Goal: Communication & Community: Answer question/provide support

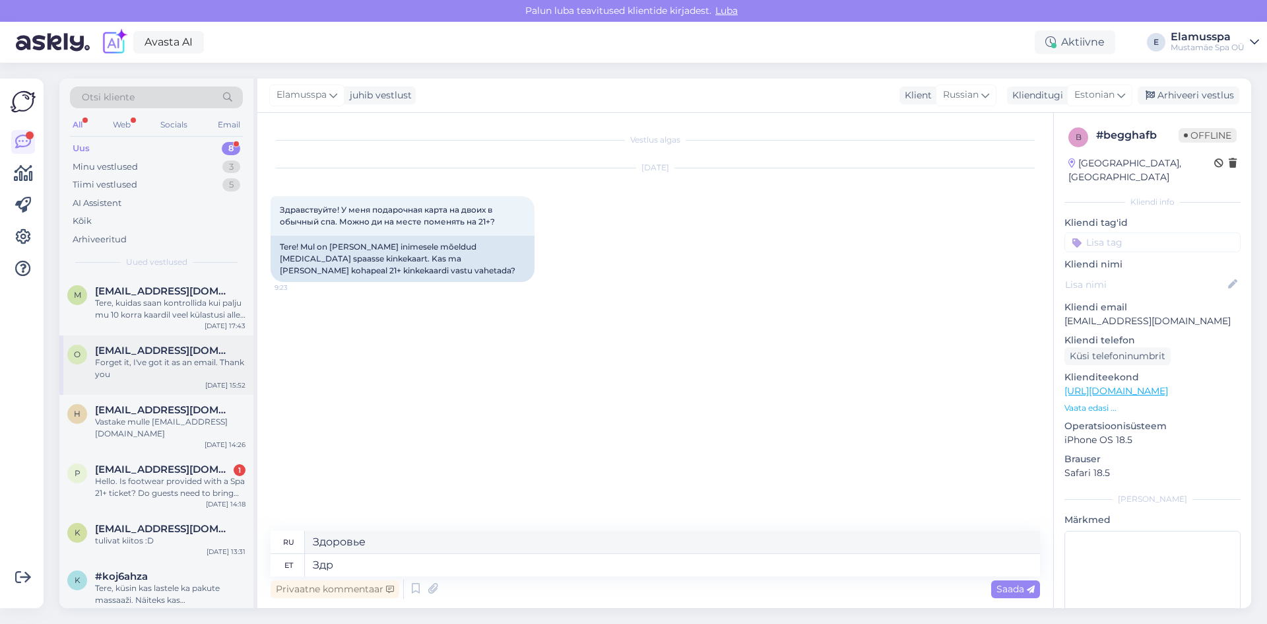
type textarea "Здр"
click at [157, 374] on div "Forget it, I've got it as an email. Thank you" at bounding box center [170, 368] width 150 height 24
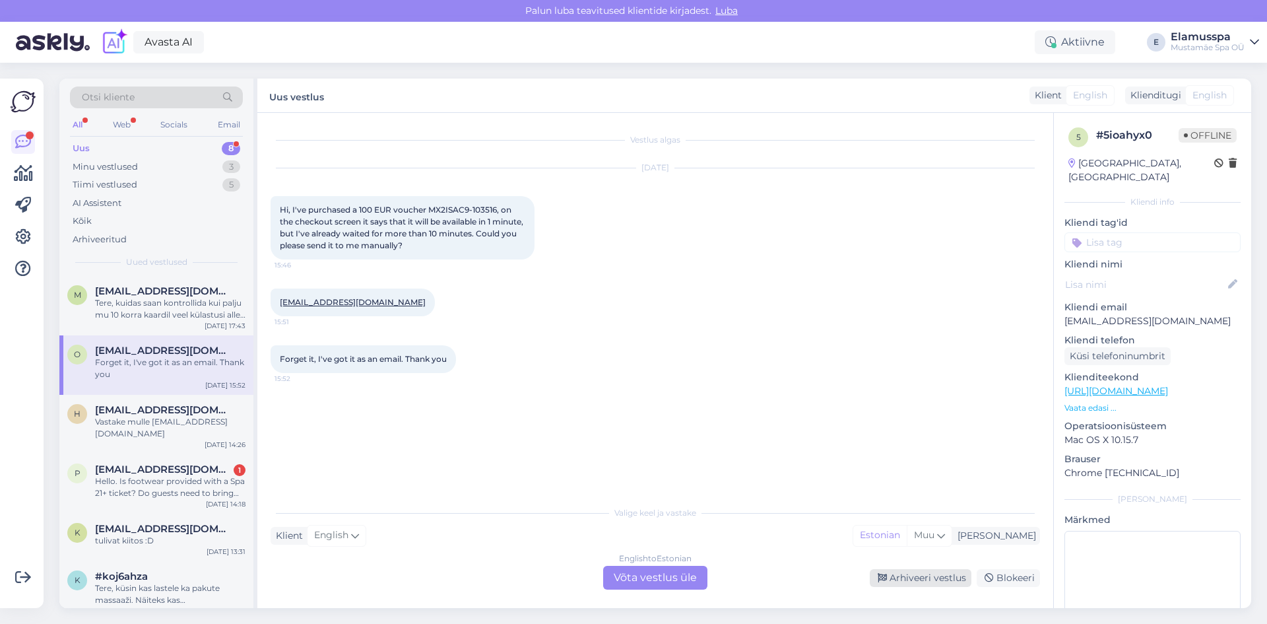
click at [945, 573] on div "Arhiveeri vestlus" at bounding box center [921, 578] width 102 height 18
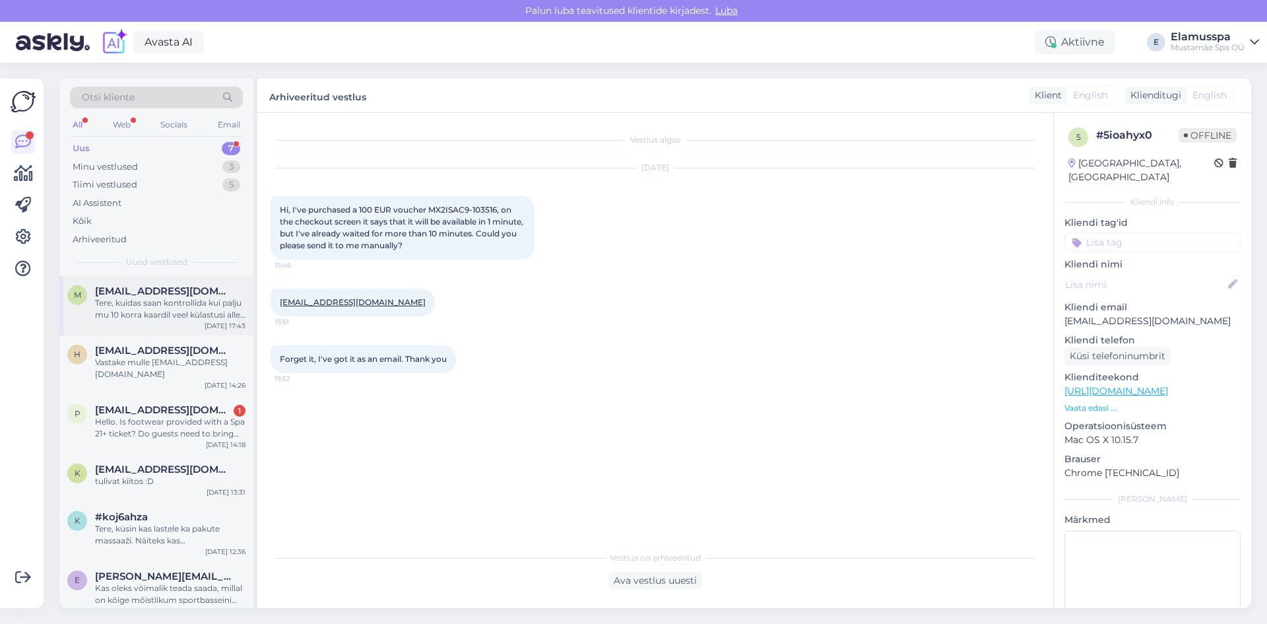
click at [139, 294] on span "[EMAIL_ADDRESS][DOMAIN_NAME]" at bounding box center [163, 291] width 137 height 12
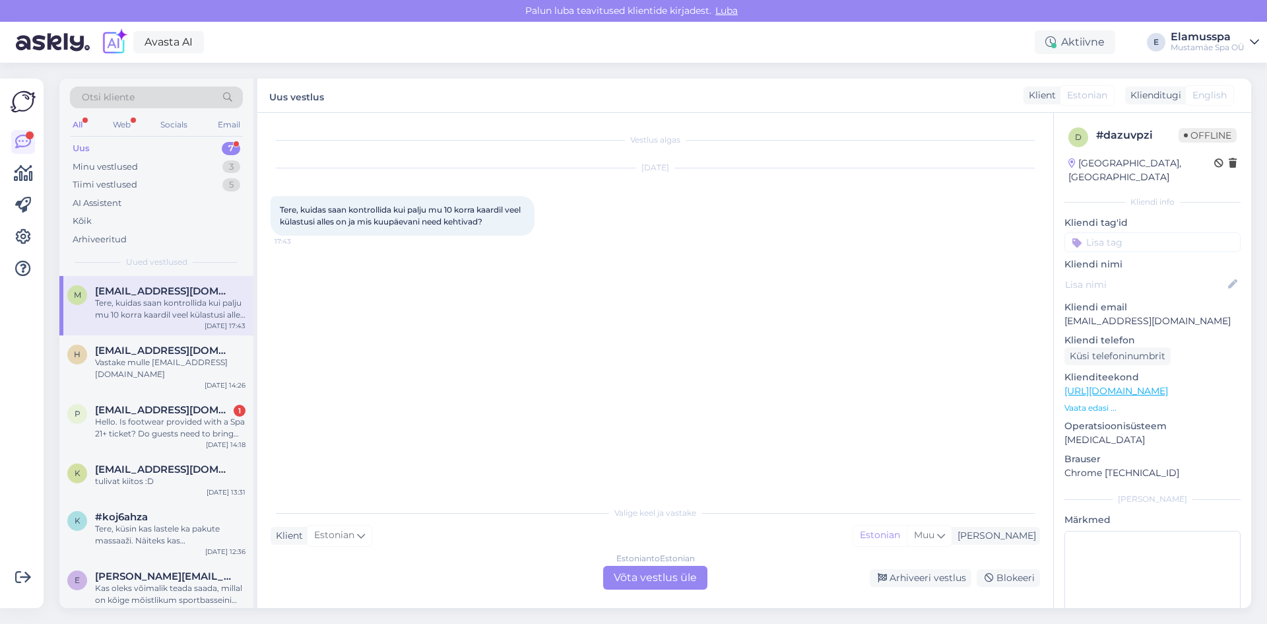
click at [655, 588] on div "Estonian to Estonian Võta vestlus üle" at bounding box center [655, 578] width 104 height 24
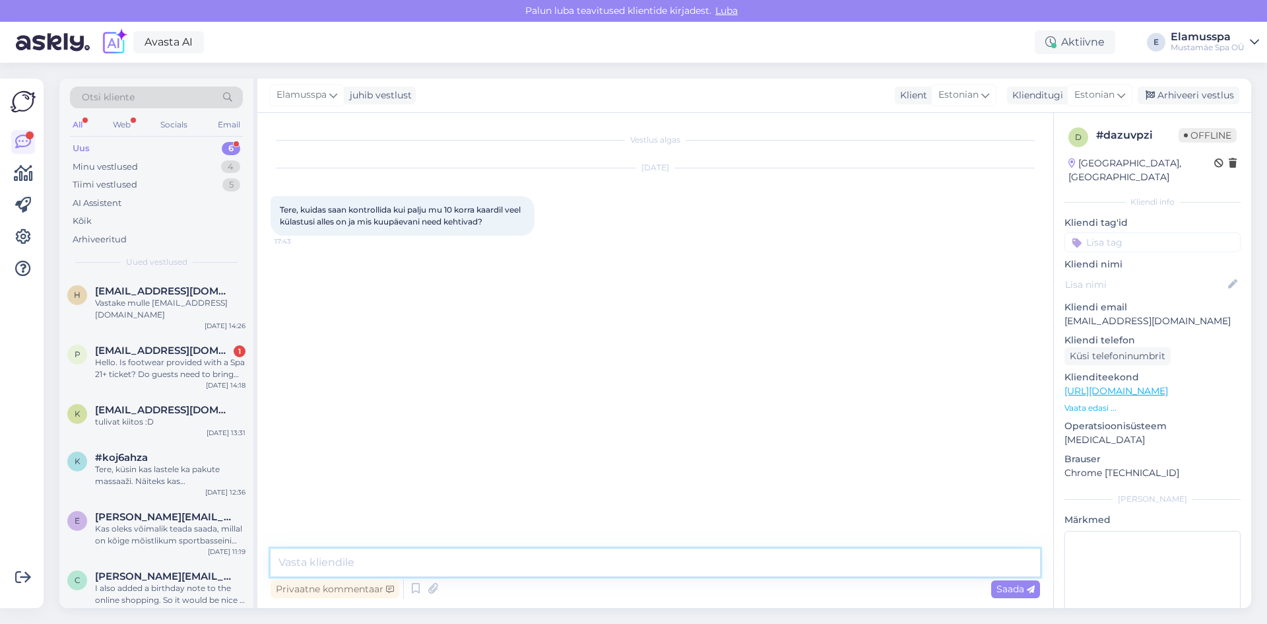
click at [463, 568] on textarea at bounding box center [655, 562] width 769 height 28
type textarea "[PERSON_NAME]"
type textarea "е"
type textarea "[PERSON_NAME]"
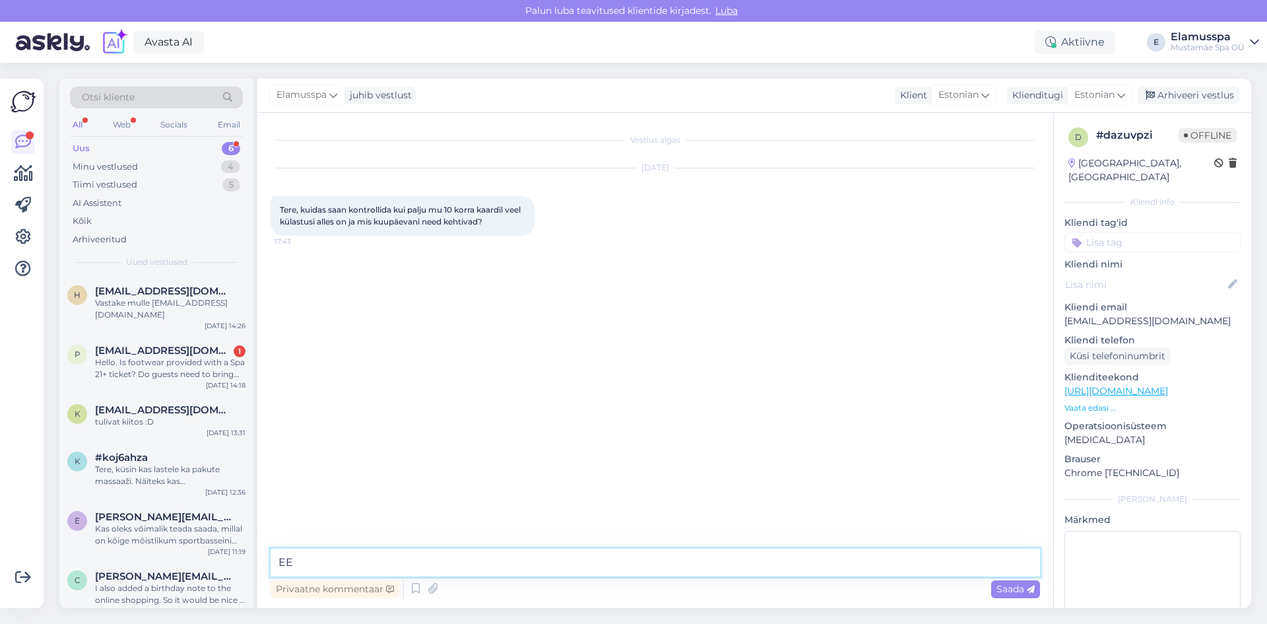
type textarea "[PERSON_NAME]"
type textarea "t"
type textarea "Tere, me [PERSON_NAME] ise [PERSON_NAME] jaoks kontrollida. Saatke [PERSON_NAME…"
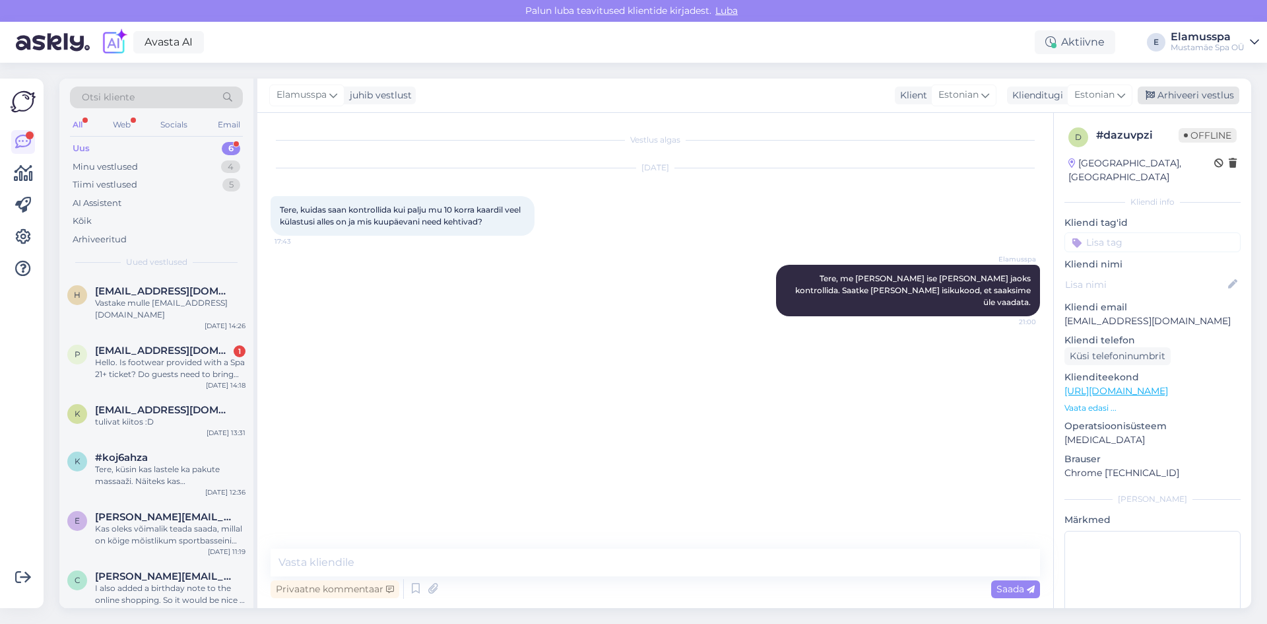
click at [1170, 102] on div "Arhiveeri vestlus" at bounding box center [1189, 95] width 102 height 18
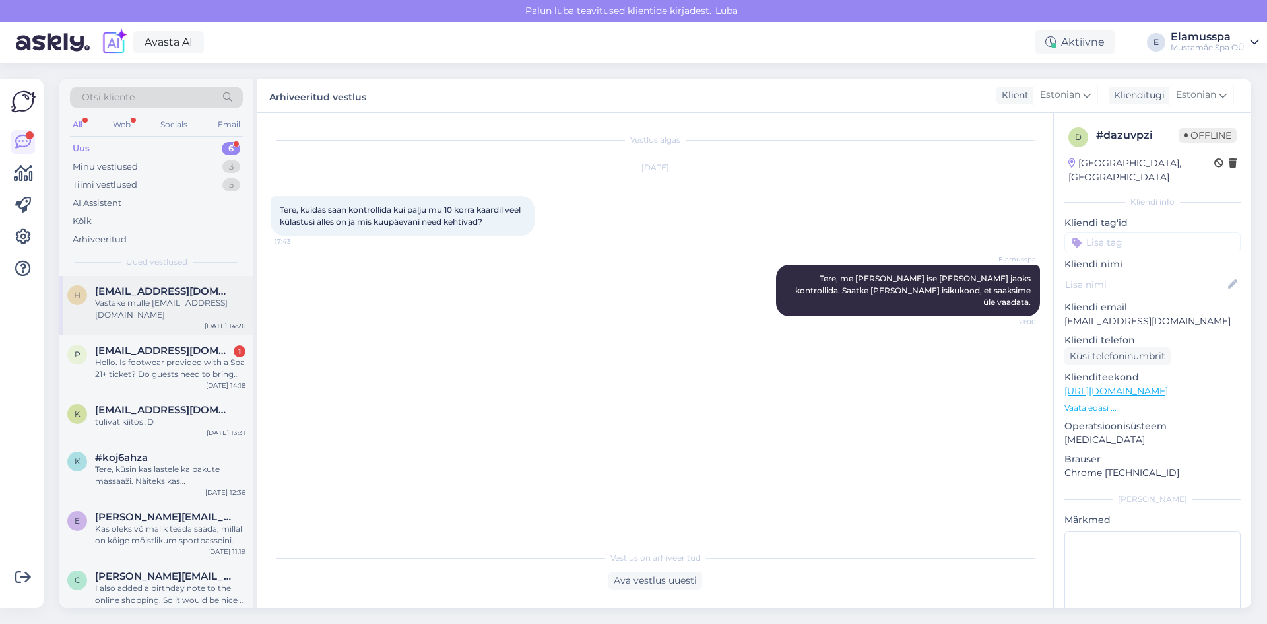
click at [157, 313] on div "h [EMAIL_ADDRESS][DOMAIN_NAME] Vastake mulle [EMAIL_ADDRESS][DOMAIN_NAME] [DATE…" at bounding box center [156, 305] width 194 height 59
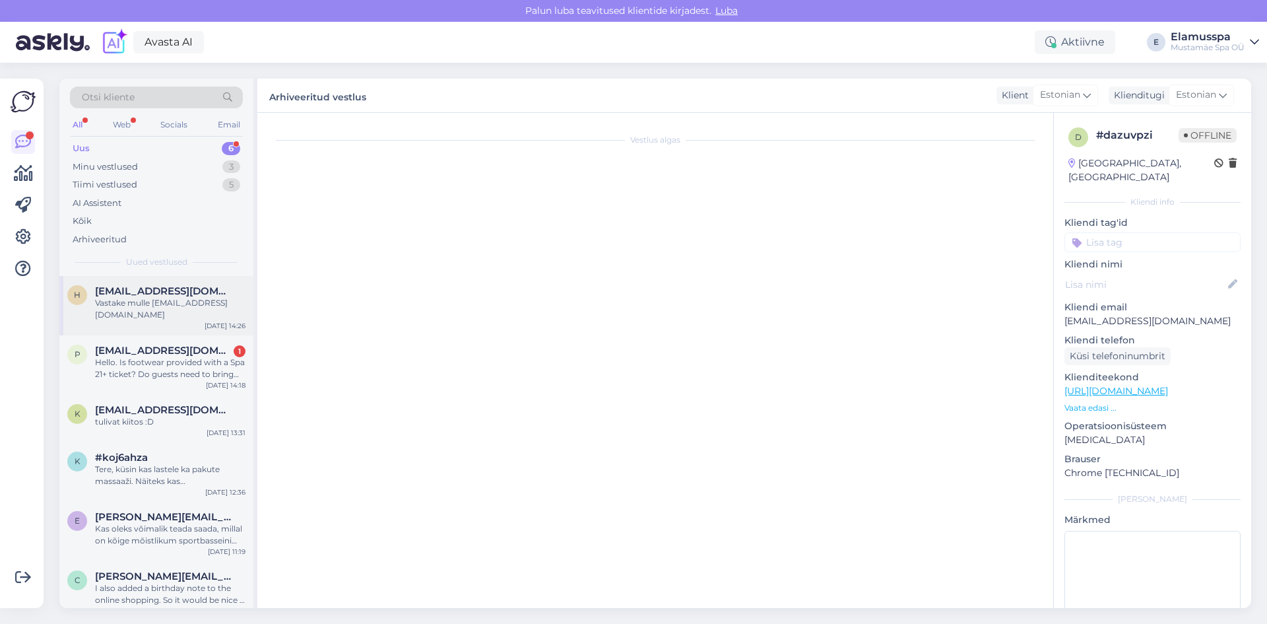
scroll to position [2, 0]
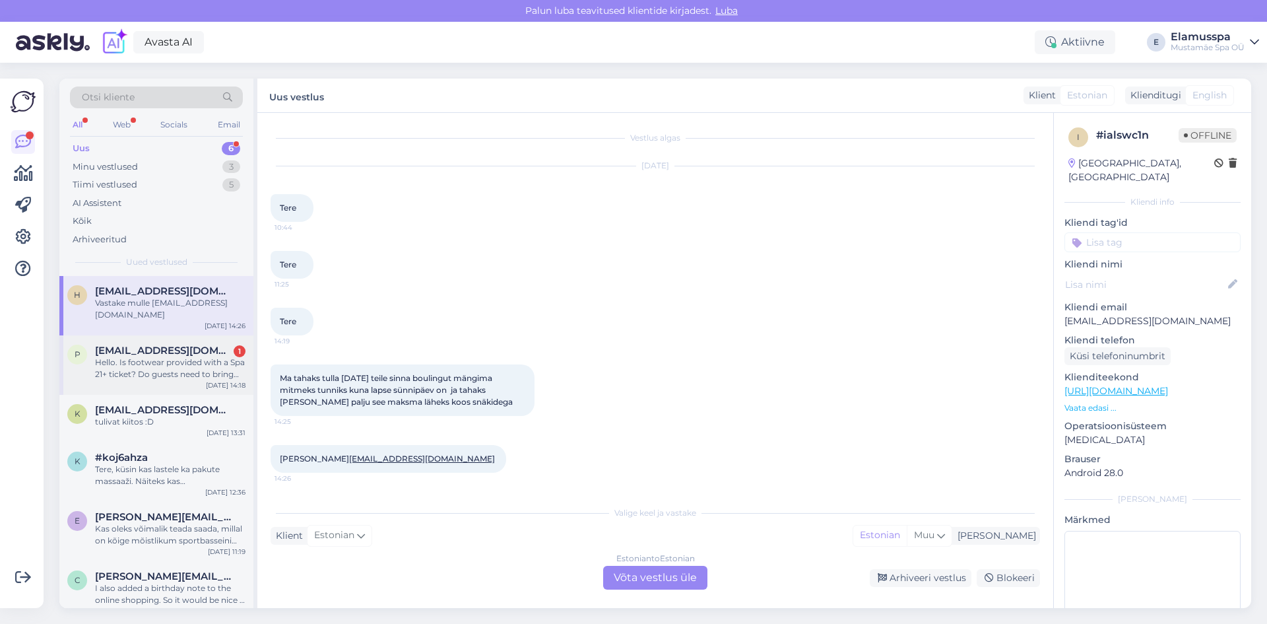
click at [154, 344] on span "[EMAIL_ADDRESS][DOMAIN_NAME]" at bounding box center [163, 350] width 137 height 12
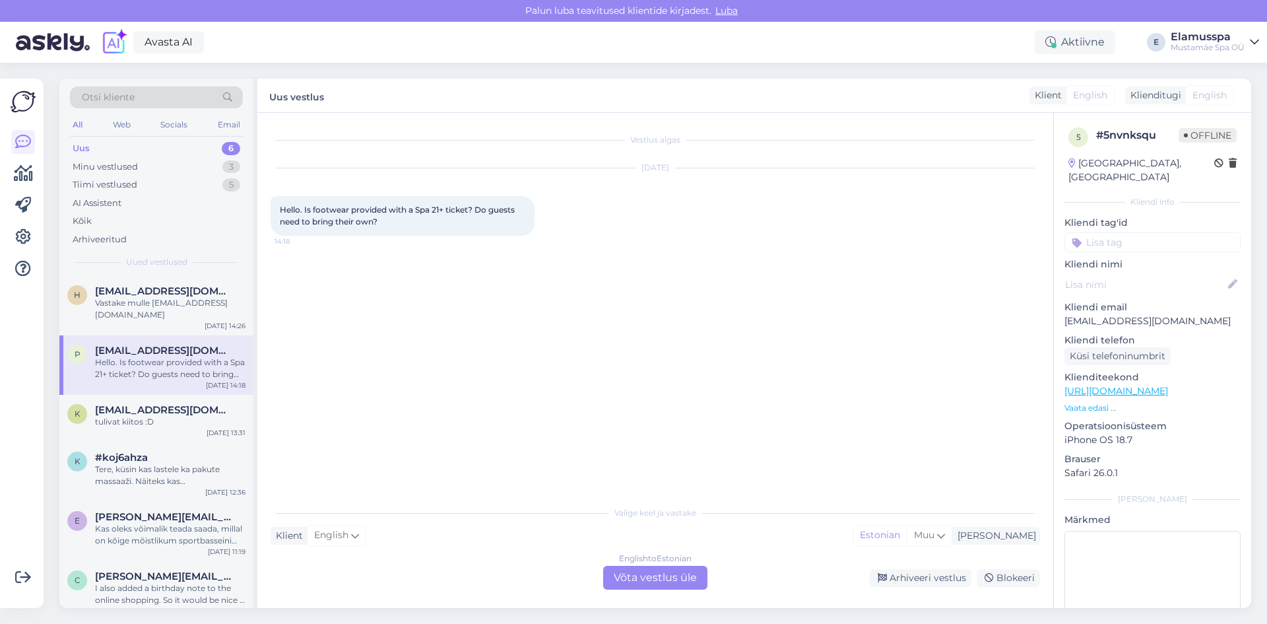
click at [641, 583] on div "English to Estonian Võta vestlus üle" at bounding box center [655, 578] width 104 height 24
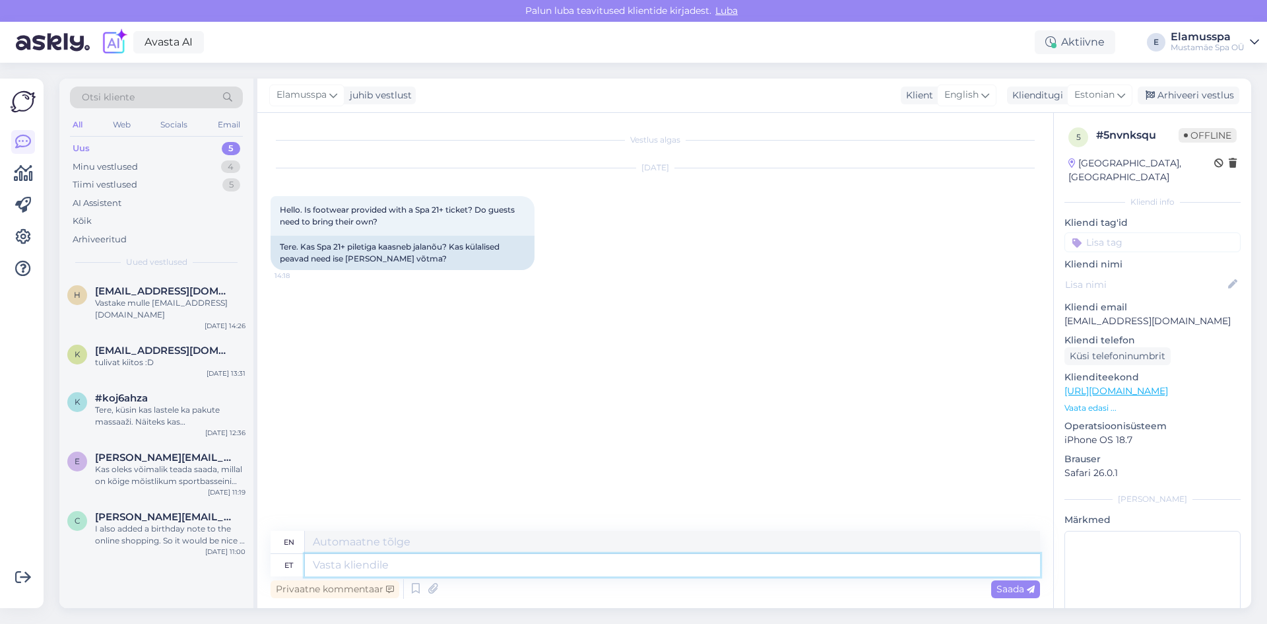
click at [492, 569] on textarea at bounding box center [672, 565] width 735 height 22
type textarea "Hello, f"
type textarea "Hello,"
type textarea "Hello, footwear i"
type textarea "Hello, footwear"
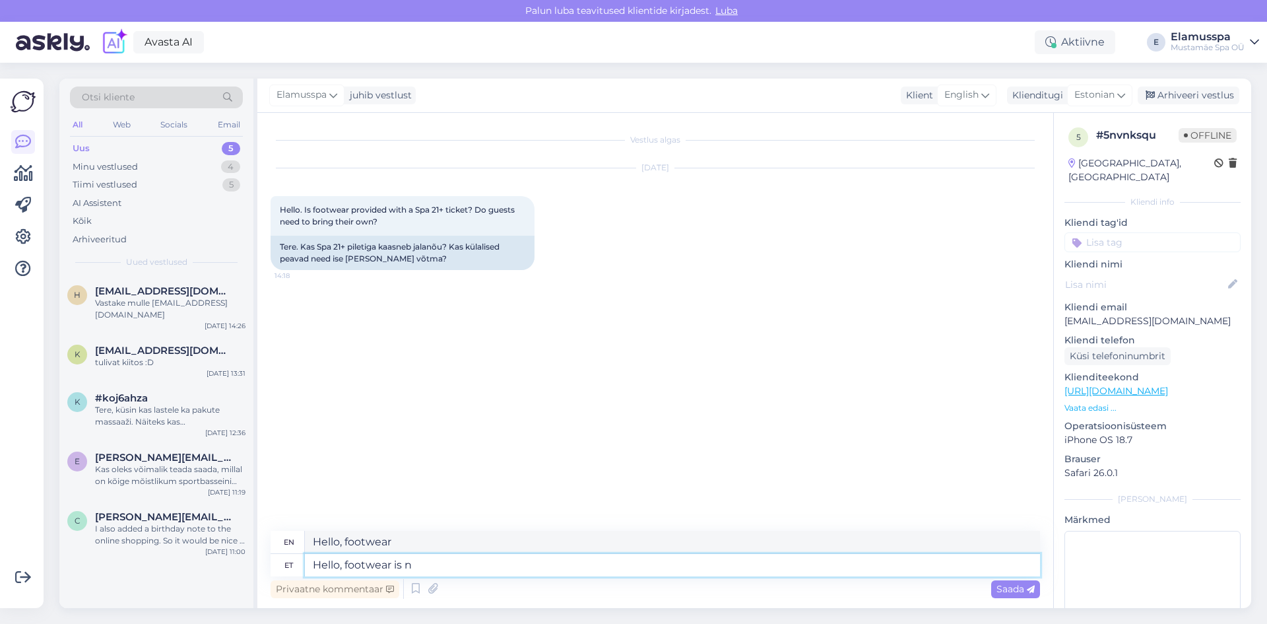
type textarea "Hello, footwear is no"
type textarea "Hello, footwear is"
type textarea "Hello, footwear is not pr"
type textarea "Hello, footwear is not"
type textarea "Hello, footwear is not provided"
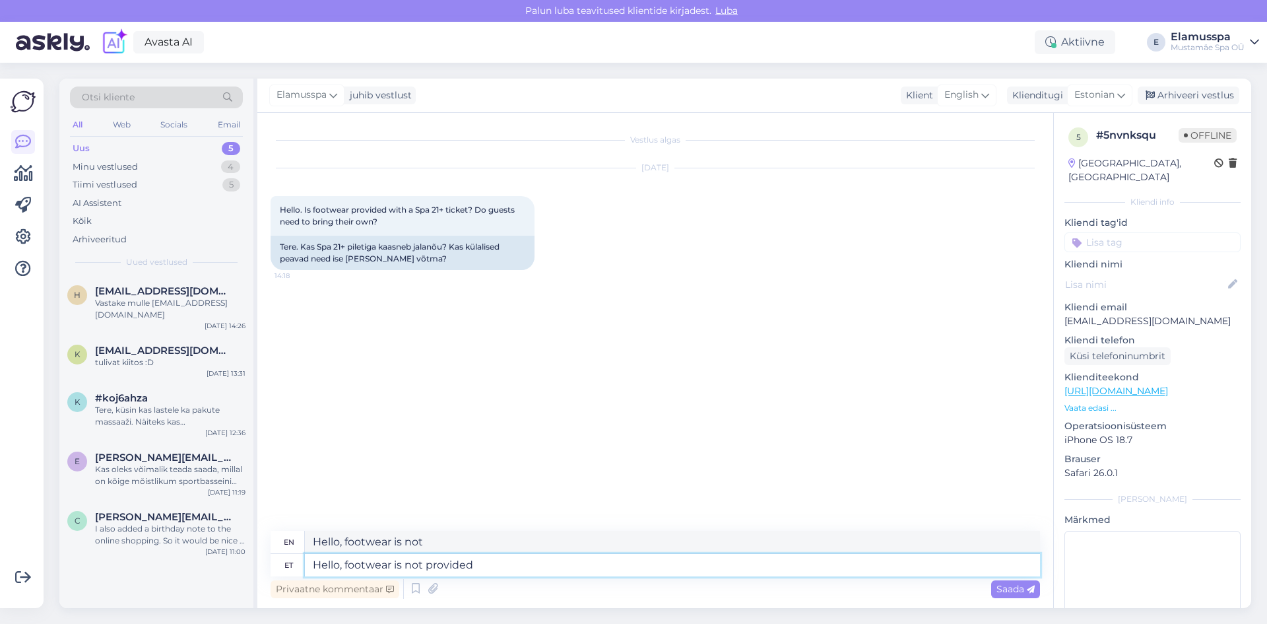
type textarea "Hello, footwear is not provided"
type textarea "Hello, footwear is not provided unfortunately, How"
type textarea "Hello, footwear is not provided unfortunately,"
type textarea "Hello, footwear is not provided unfortunately. H"
type textarea "Hello, footwear is not provided unfortunately."
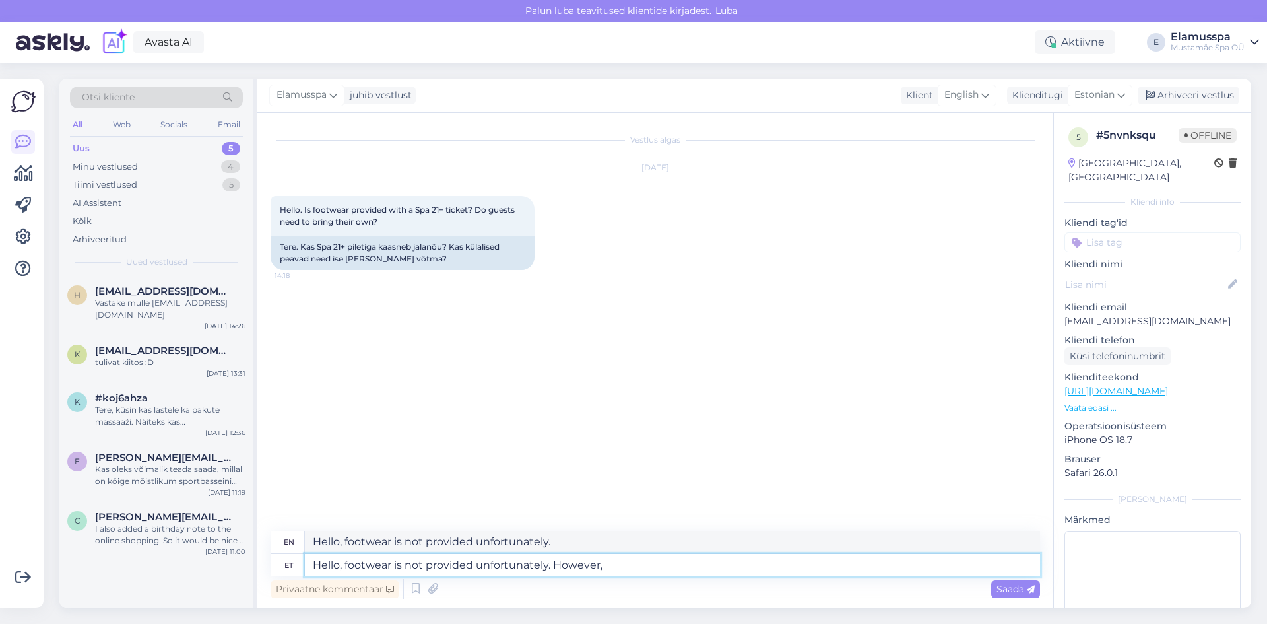
type textarea "Hello, footwear is not provided unfortunately. However,"
type textarea "Hello, footwear is not provided unfortunately. However, bathrobes"
type textarea "Hello, footwear is not provided unfortunately. However, bathrobes and t"
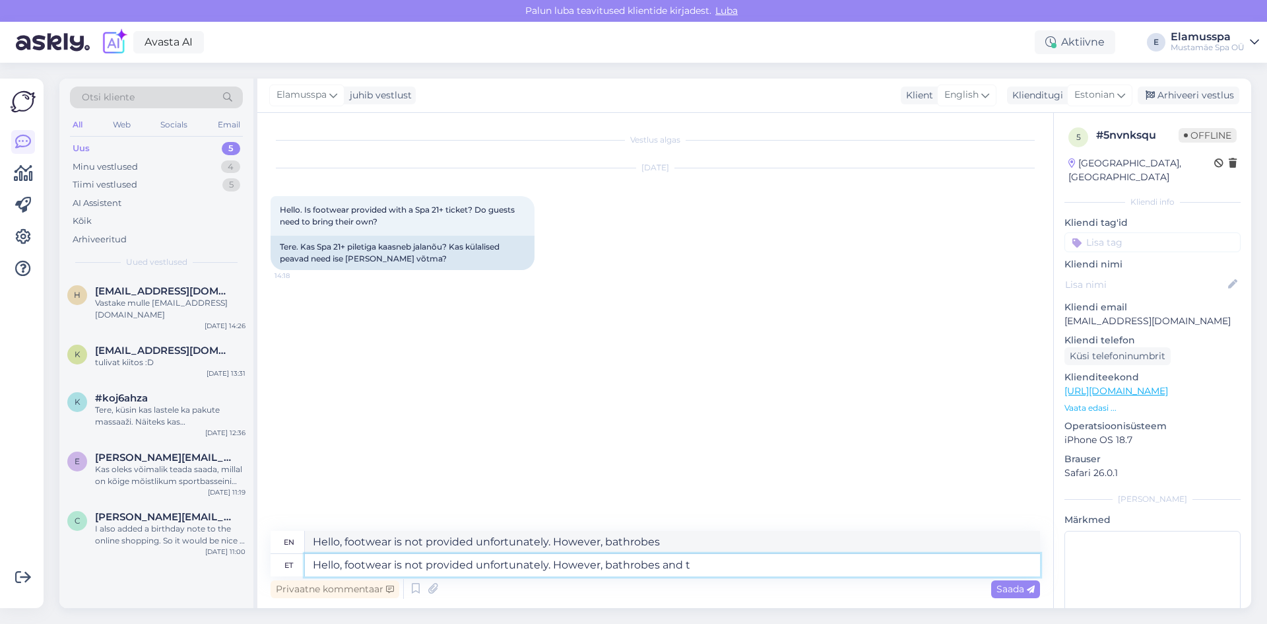
type textarea "Hello, footwear is not provided unfortunately. However, bathrobes and"
type textarea "Hello, footwear is not provided unfortunately. However, bathrobes and towels are"
type textarea "Hello, footwear is not provided unfortunately. However, bathrobes and towels"
type textarea "Hello, footwear is not provided unfortunately. However, bathrobes and towels ar…"
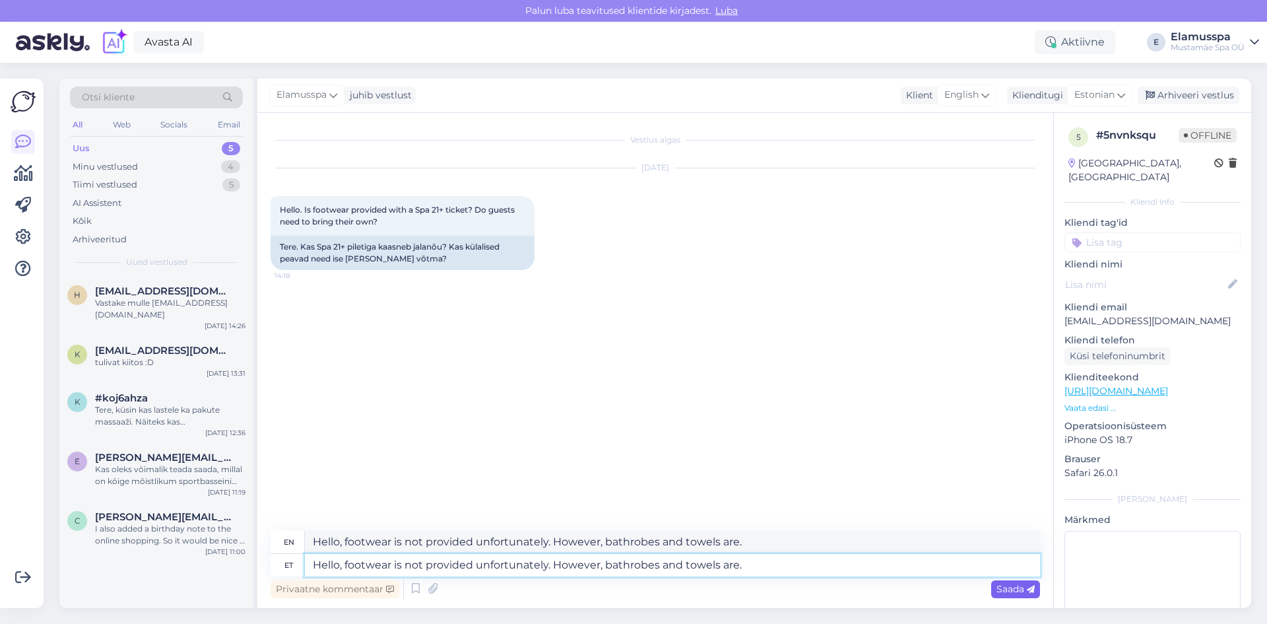
type textarea "Hello, footwear is not provided unfortunately. However, bathrobes and towels ar…"
click at [1005, 583] on span "Saada" at bounding box center [1015, 589] width 38 height 12
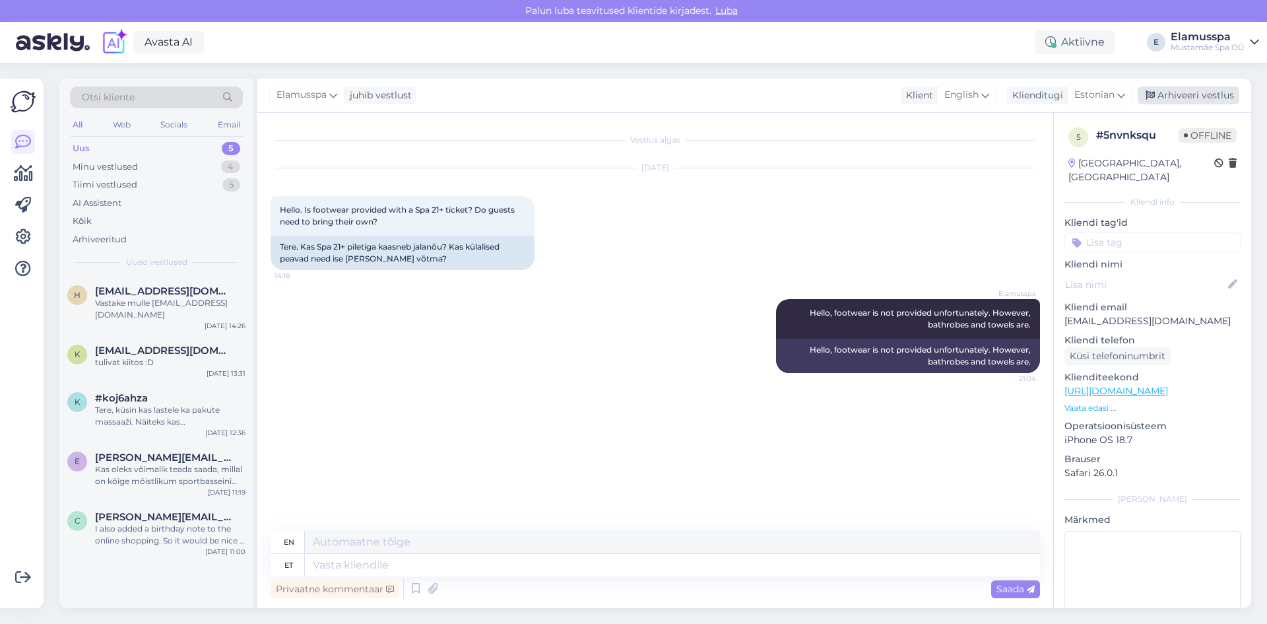
click at [1202, 92] on div "Arhiveeri vestlus" at bounding box center [1189, 95] width 102 height 18
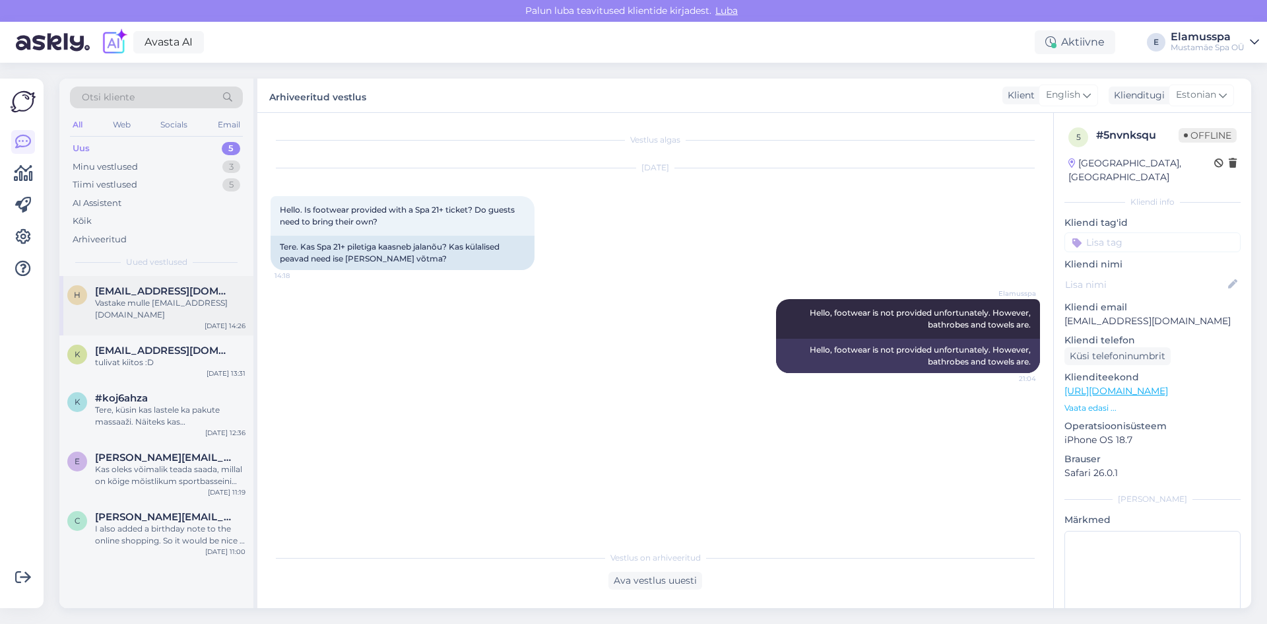
click at [214, 305] on div "Vastake mulle [EMAIL_ADDRESS][DOMAIN_NAME]" at bounding box center [170, 309] width 150 height 24
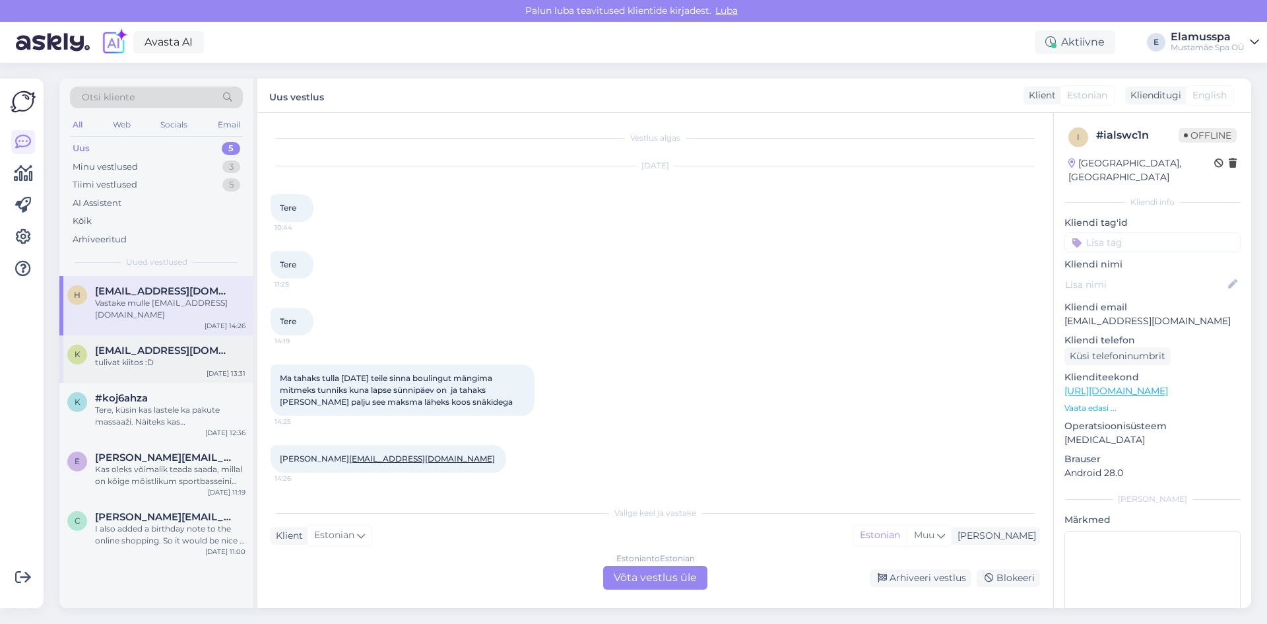
click at [188, 357] on div "k [EMAIL_ADDRESS][DOMAIN_NAME] tulivat kiitos :D [DATE] 13:31" at bounding box center [156, 359] width 194 height 48
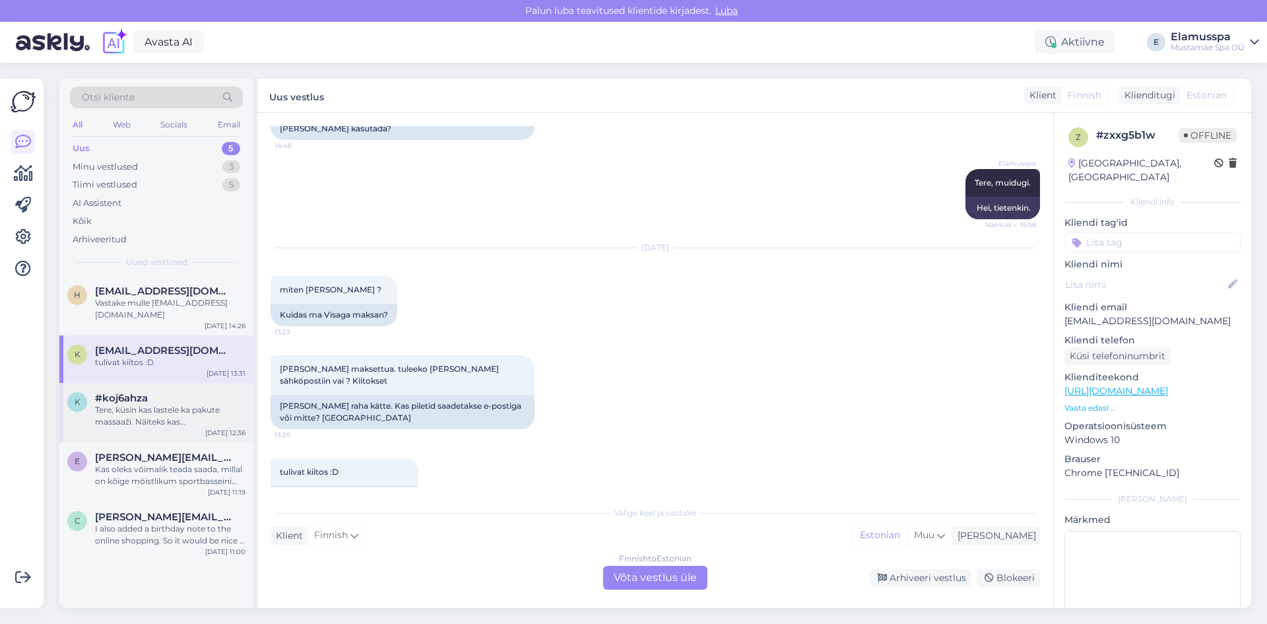
click at [203, 406] on div "Tere, küsin kas lastele ka pakute massaaži. Näiteks kas šokolaadimassaaži võib …" at bounding box center [170, 416] width 150 height 24
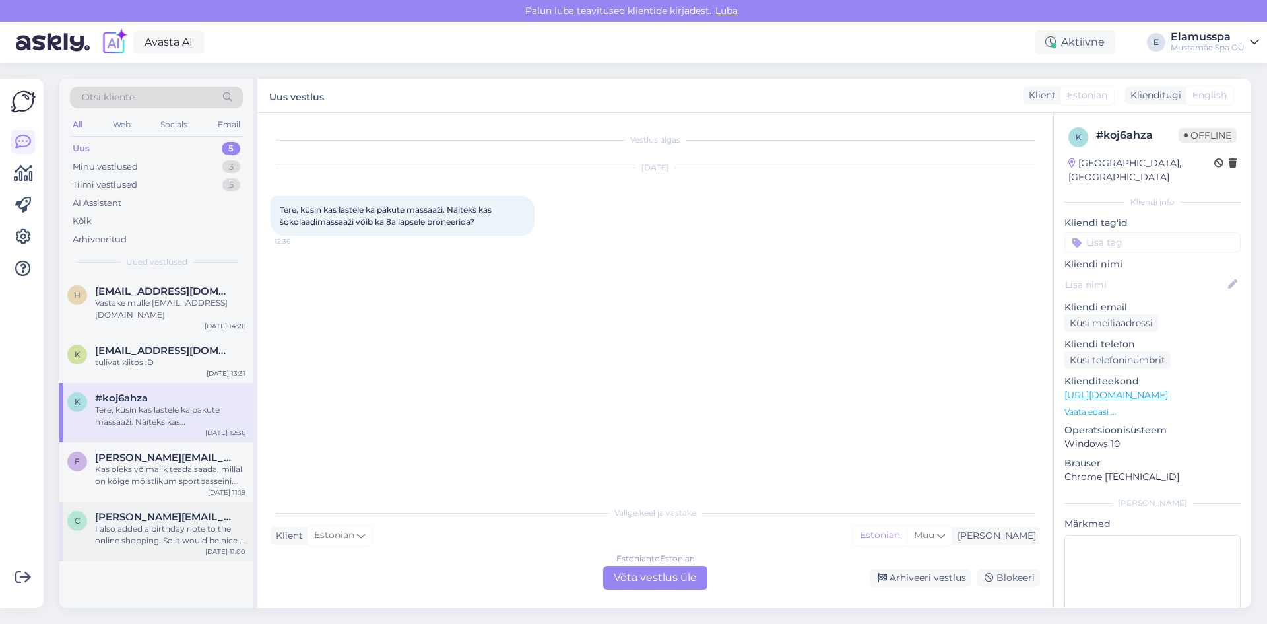
click at [157, 524] on div "I also added a birthday note to the online shopping. So it would be nice if you…" at bounding box center [170, 535] width 150 height 24
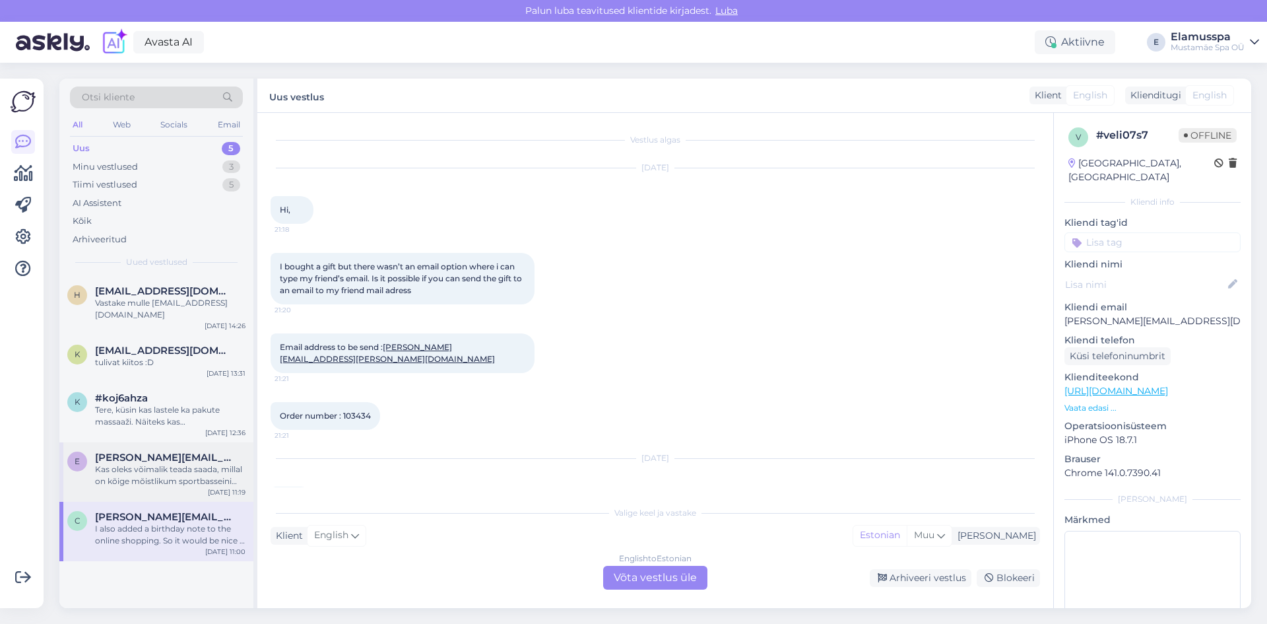
click at [157, 463] on div "Kas oleks võimalik teada saada, millal on kõige mõistlikum sportbasseini ujuma …" at bounding box center [170, 475] width 150 height 24
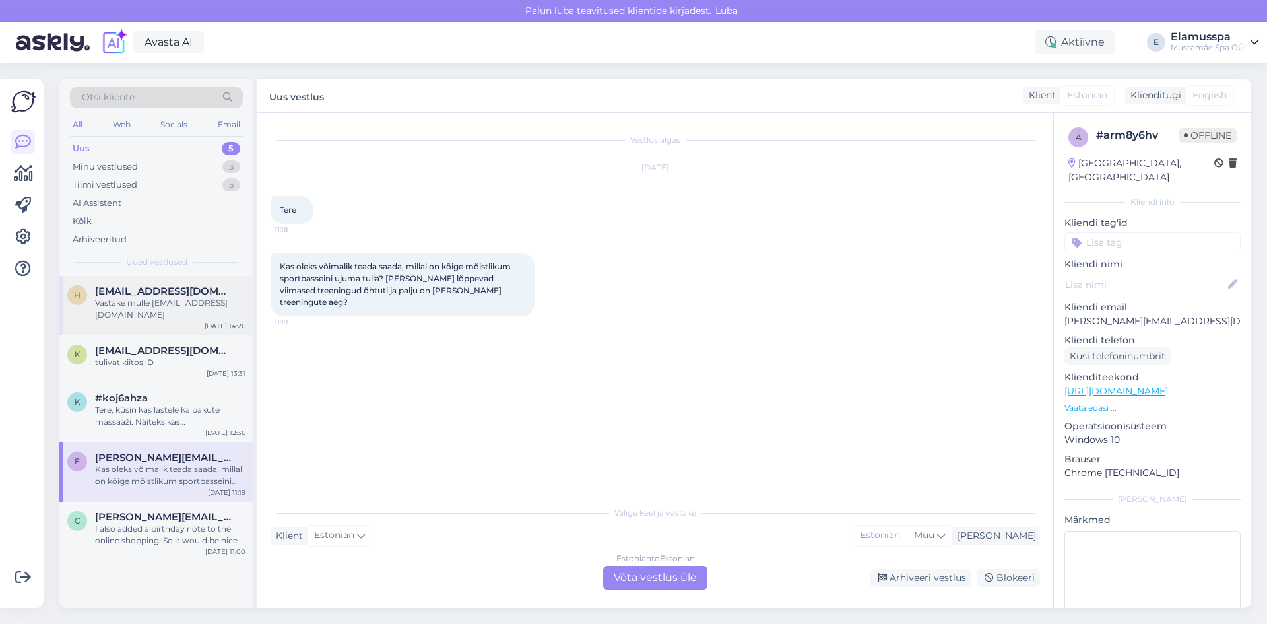
click at [228, 292] on div "[EMAIL_ADDRESS][DOMAIN_NAME]" at bounding box center [170, 291] width 150 height 12
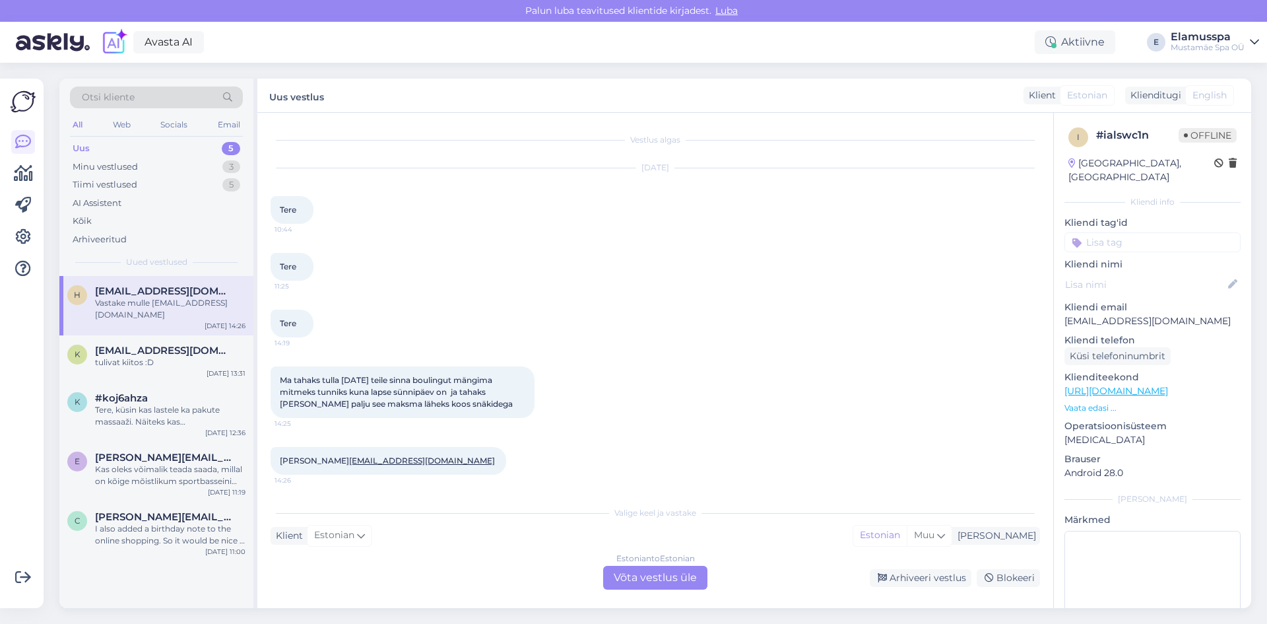
scroll to position [2, 0]
click at [164, 344] on span "[EMAIL_ADDRESS][DOMAIN_NAME]" at bounding box center [163, 350] width 137 height 12
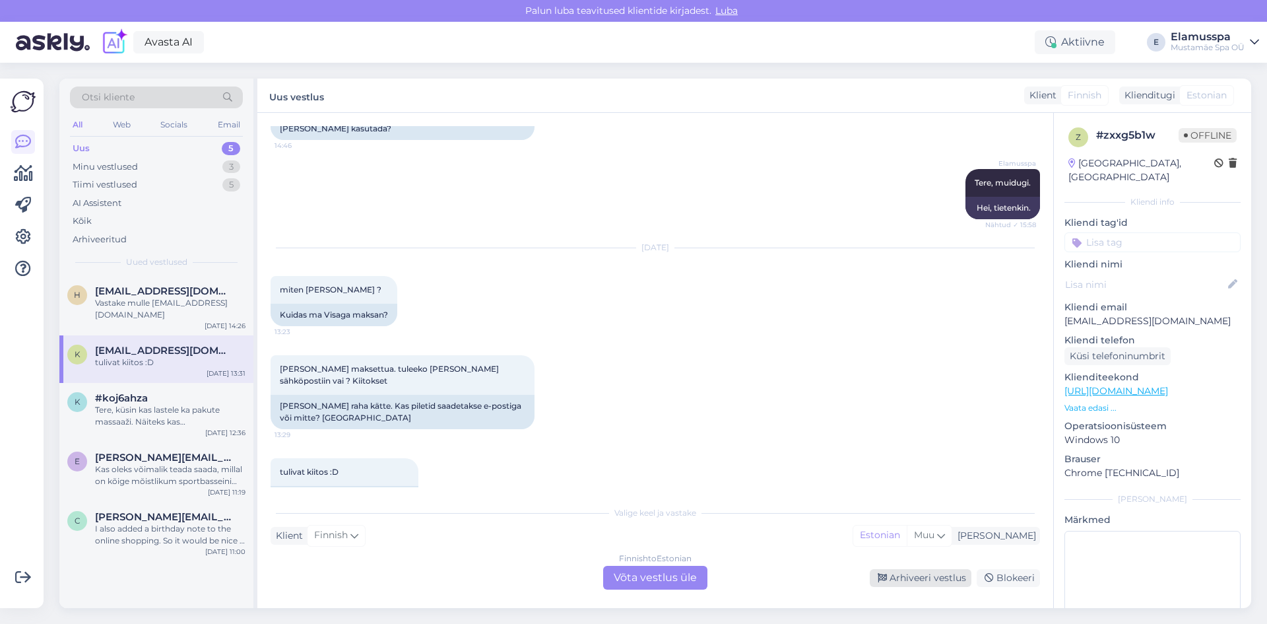
click at [940, 585] on div "Arhiveeri vestlus" at bounding box center [921, 578] width 102 height 18
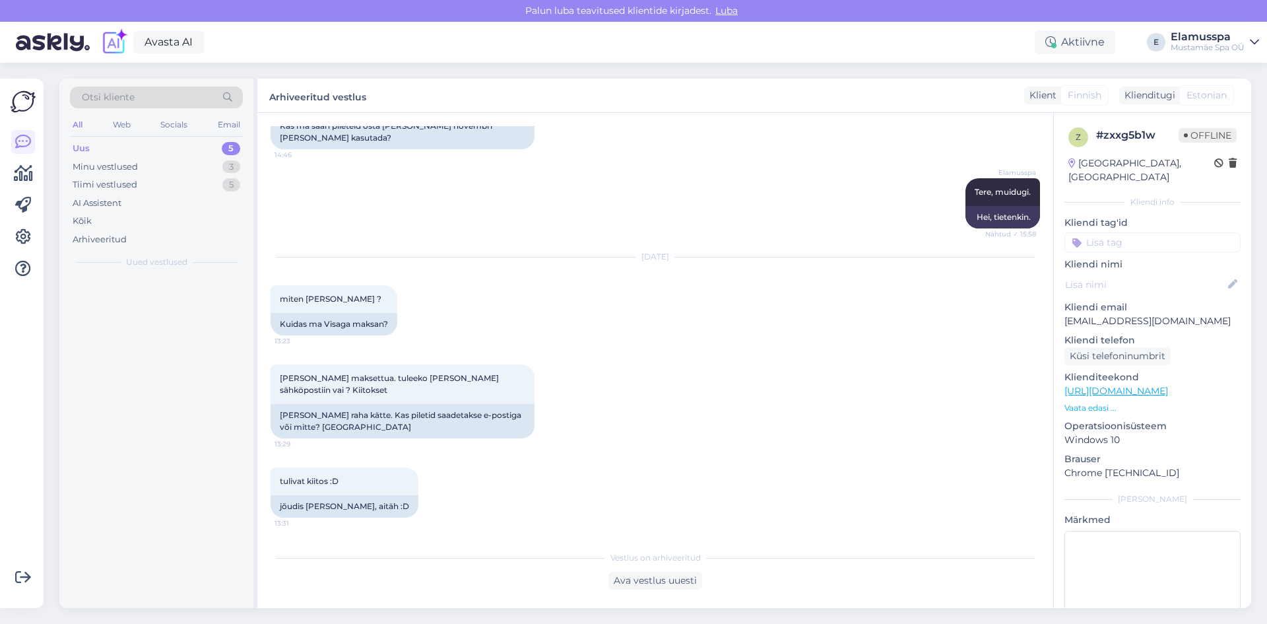
scroll to position [85, 0]
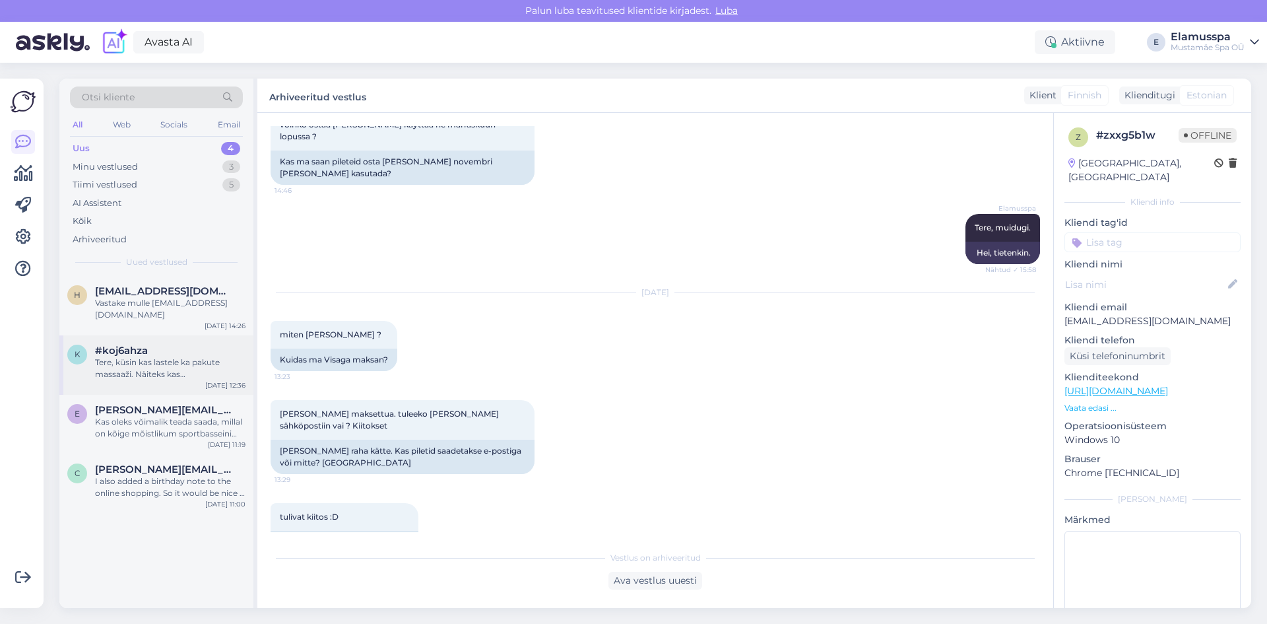
click at [170, 356] on div "Tere, küsin kas lastele ka pakute massaaži. Näiteks kas šokolaadimassaaži võib …" at bounding box center [170, 368] width 150 height 24
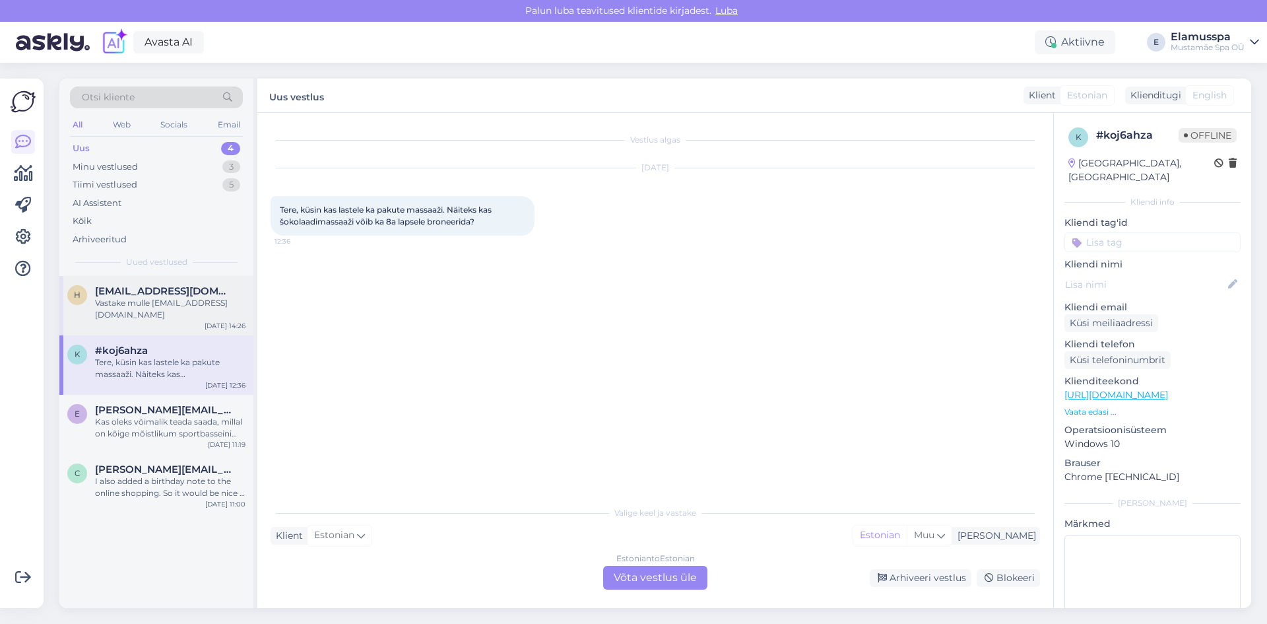
scroll to position [0, 0]
click at [188, 300] on div "Vastake mulle [EMAIL_ADDRESS][DOMAIN_NAME]" at bounding box center [170, 309] width 150 height 24
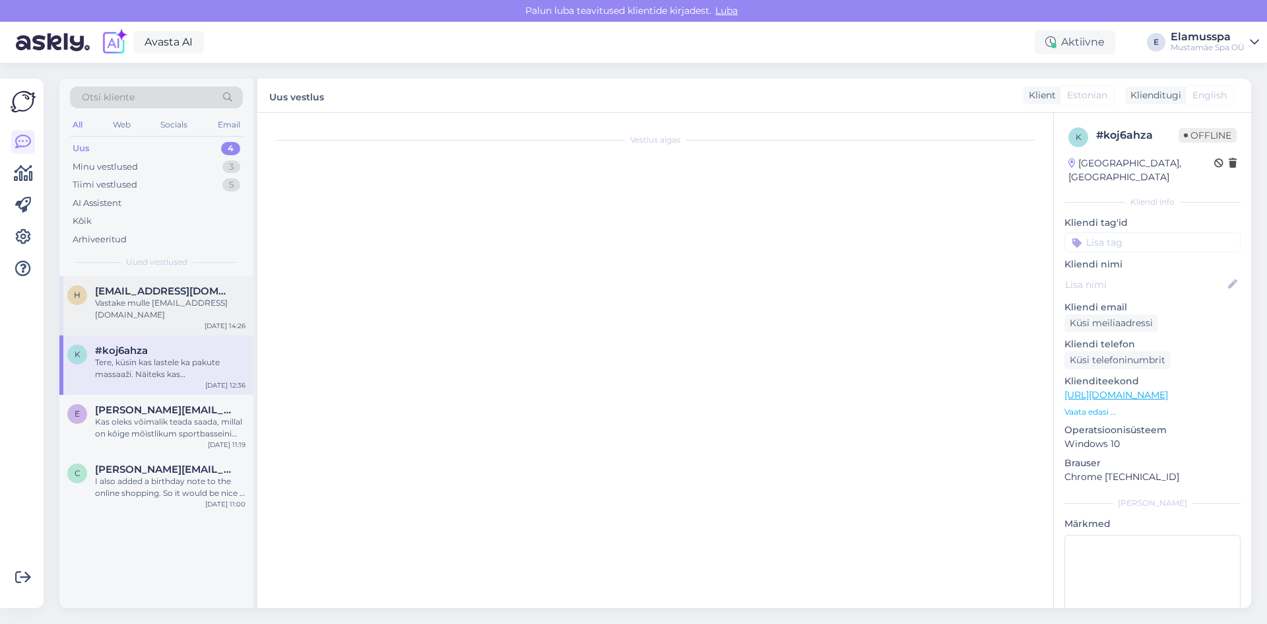
scroll to position [2, 0]
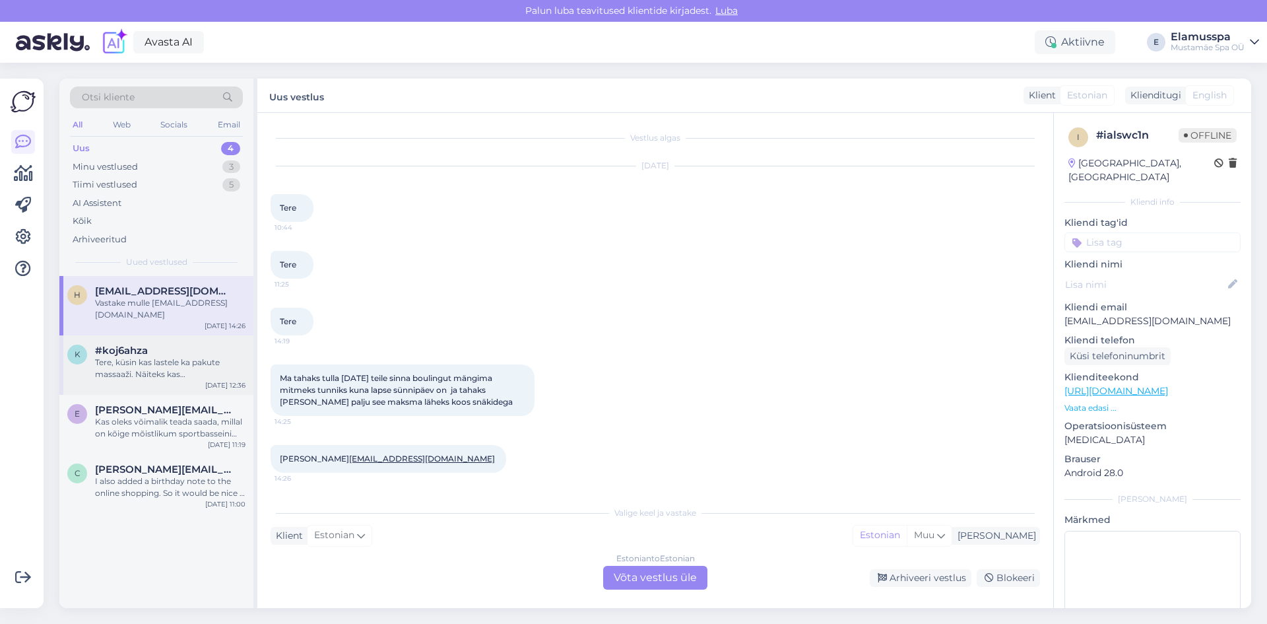
click at [180, 356] on div "Tere, küsin kas lastele ka pakute massaaži. Näiteks kas šokolaadimassaaži võib …" at bounding box center [170, 368] width 150 height 24
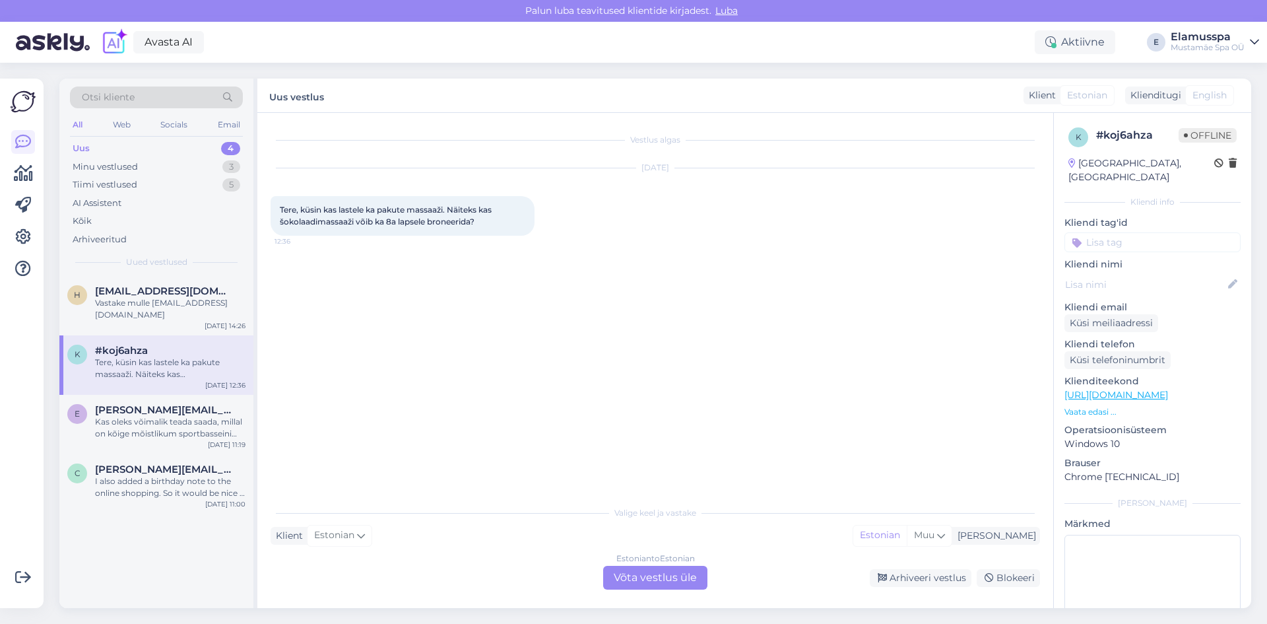
click at [624, 573] on div "Estonian to Estonian Võta vestlus üle" at bounding box center [655, 578] width 104 height 24
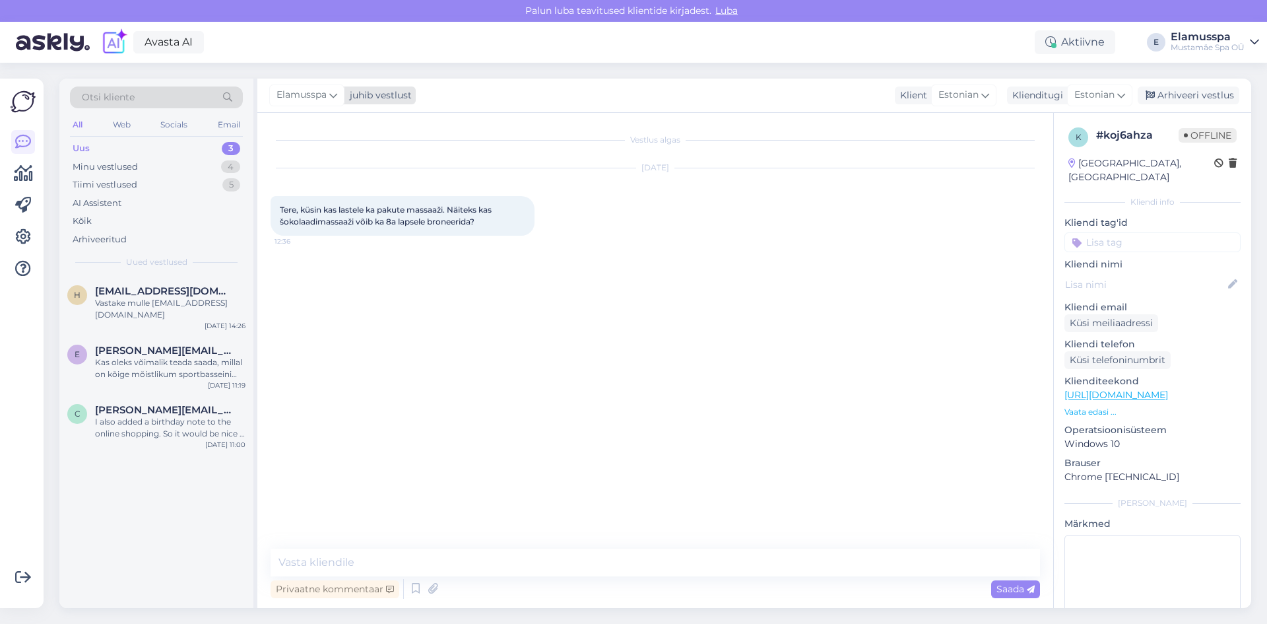
click at [319, 95] on span "Elamusspa" at bounding box center [302, 95] width 50 height 15
click at [356, 199] on div "[EMAIL_ADDRESS][DOMAIN_NAME]" at bounding box center [345, 201] width 110 height 12
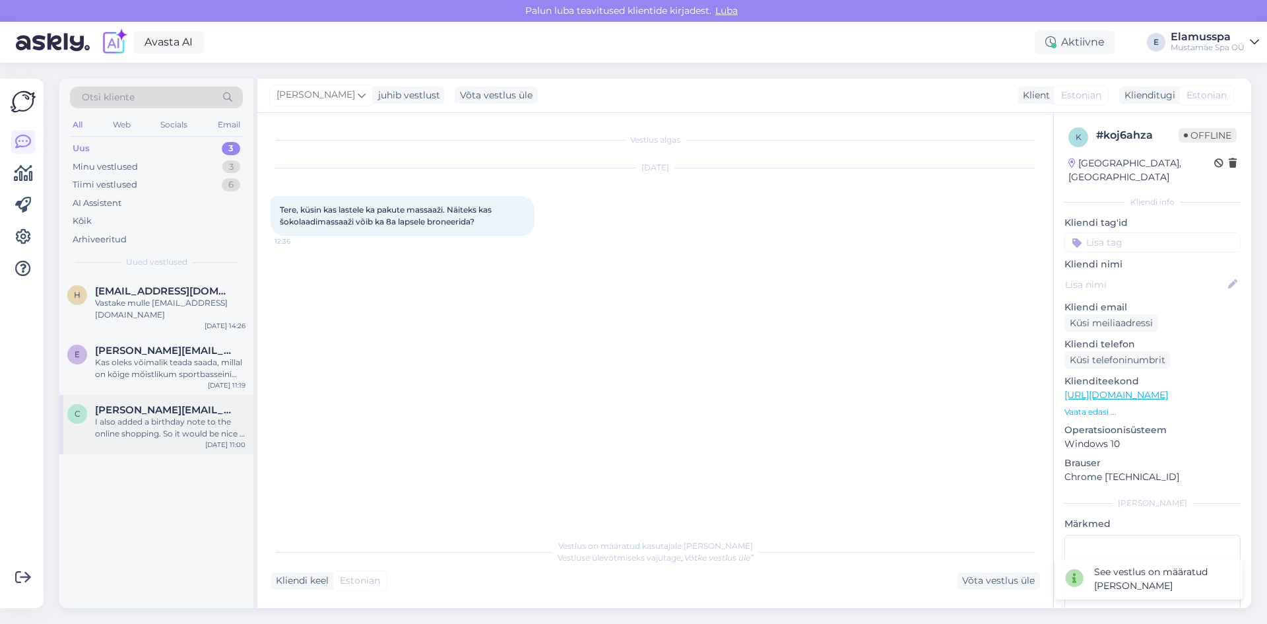
click at [175, 404] on span "[PERSON_NAME][EMAIL_ADDRESS][DOMAIN_NAME]" at bounding box center [163, 410] width 137 height 12
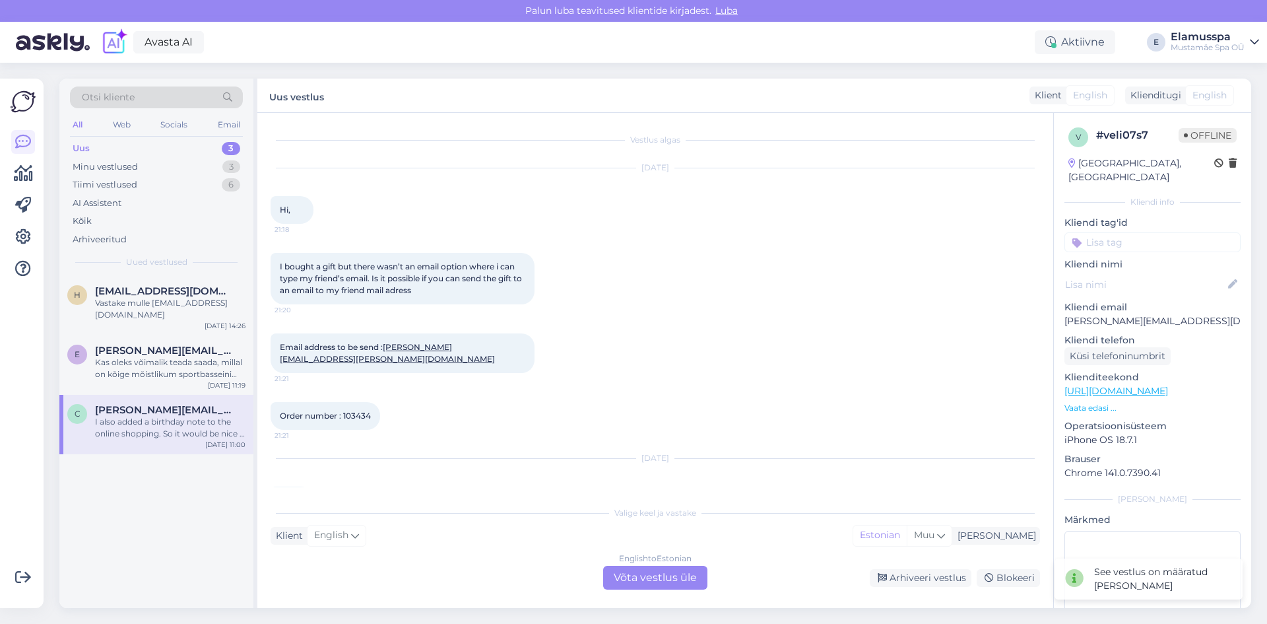
scroll to position [247, 0]
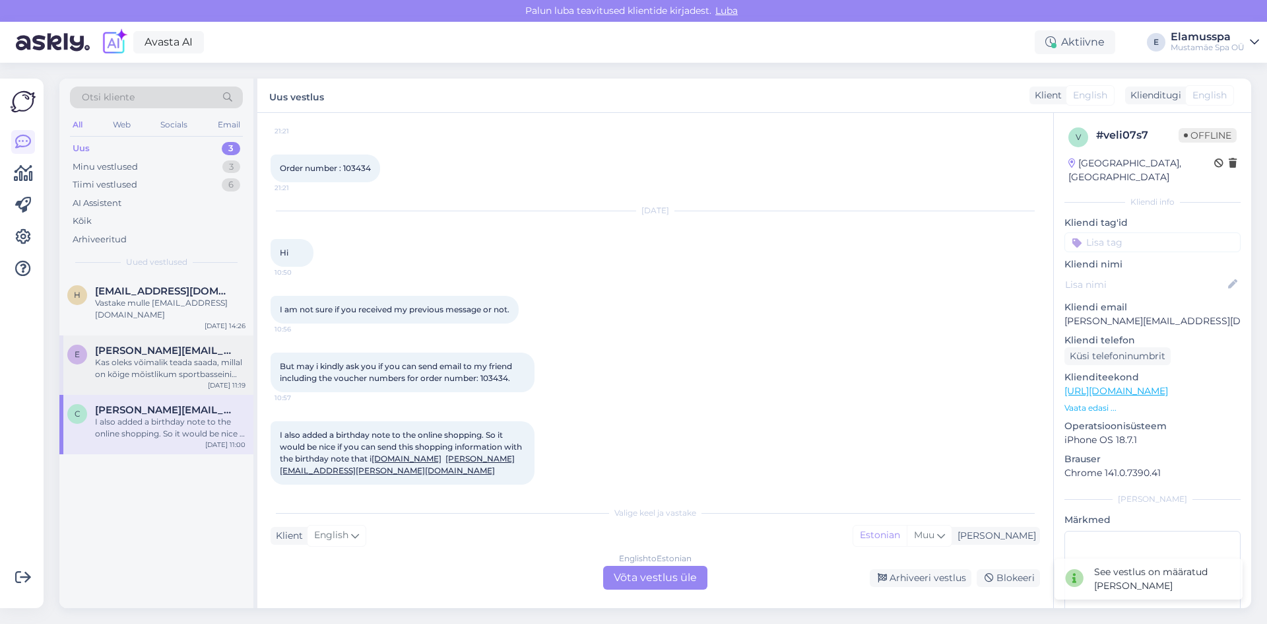
click at [207, 356] on div "Kas oleks võimalik teada saada, millal on kõige mõistlikum sportbasseini ujuma …" at bounding box center [170, 368] width 150 height 24
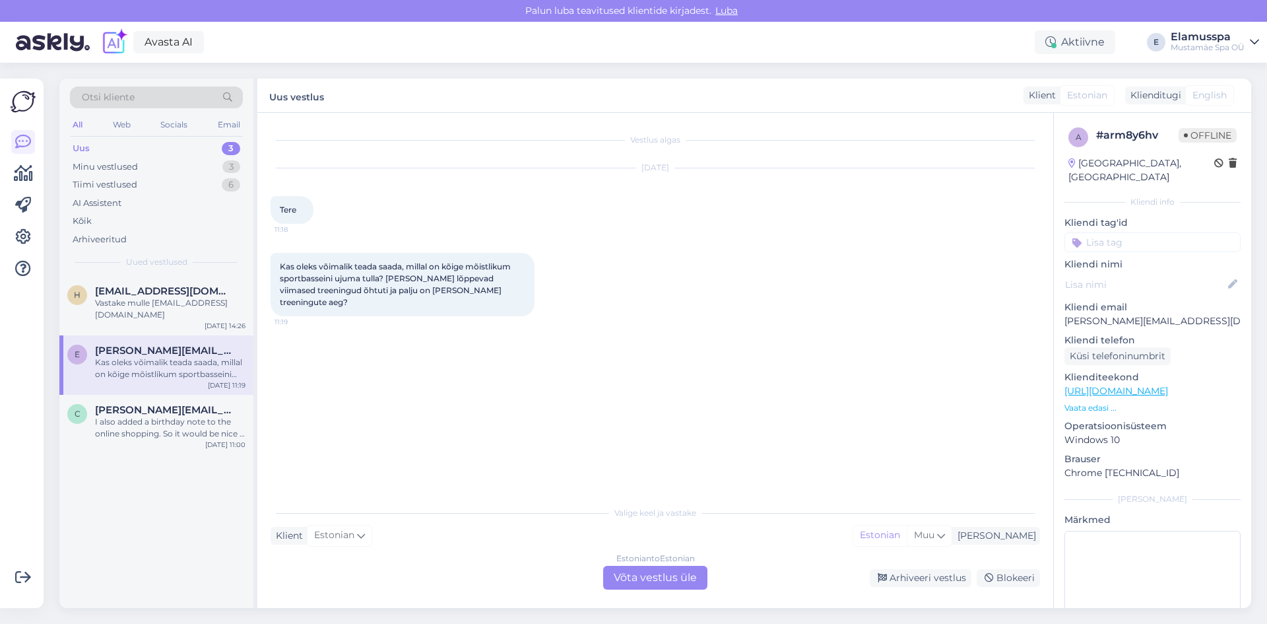
click at [641, 585] on div "Estonian to Estonian Võta vestlus üle" at bounding box center [655, 578] width 104 height 24
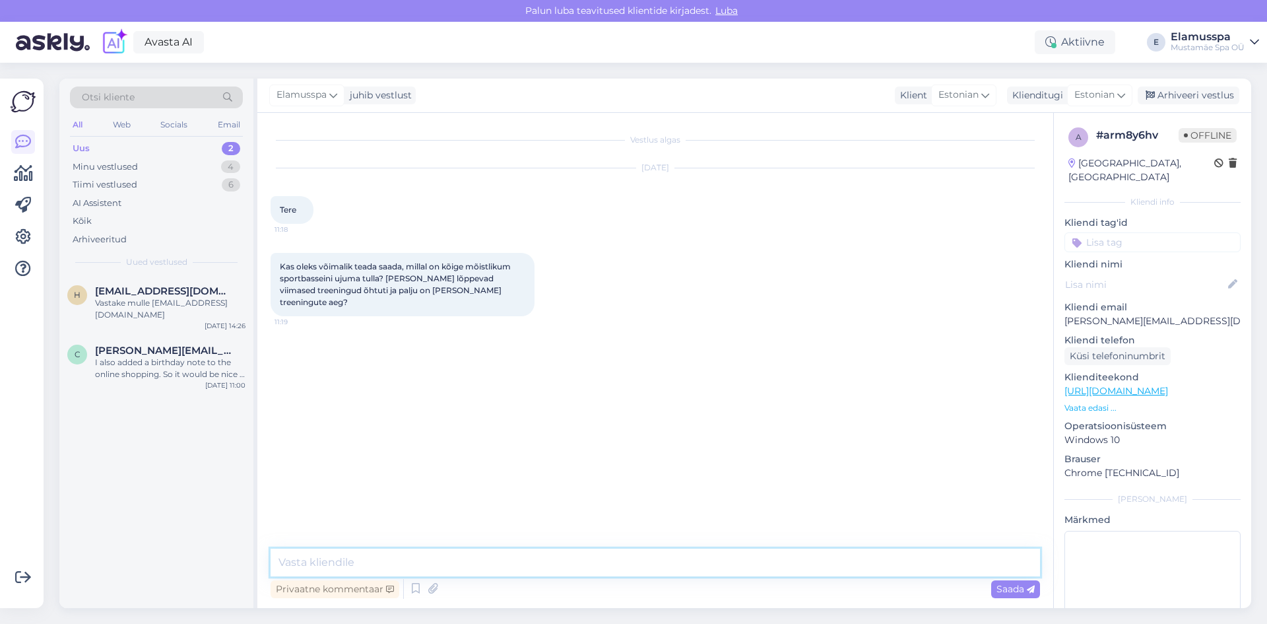
click at [493, 558] on textarea at bounding box center [655, 562] width 769 height 28
paste textarea "[URL][DOMAIN_NAME]"
type textarea "Tere, tavaliselt kella 1-5ni või [PERSON_NAME] 21. Aga trennide ajakava saate […"
click at [765, 453] on div "Vestlus algas [DATE] Tere 11:18 Kas oleks võimalik teada saada, millal on kõige…" at bounding box center [661, 331] width 781 height 410
click at [1008, 589] on span "Saada" at bounding box center [1015, 589] width 38 height 12
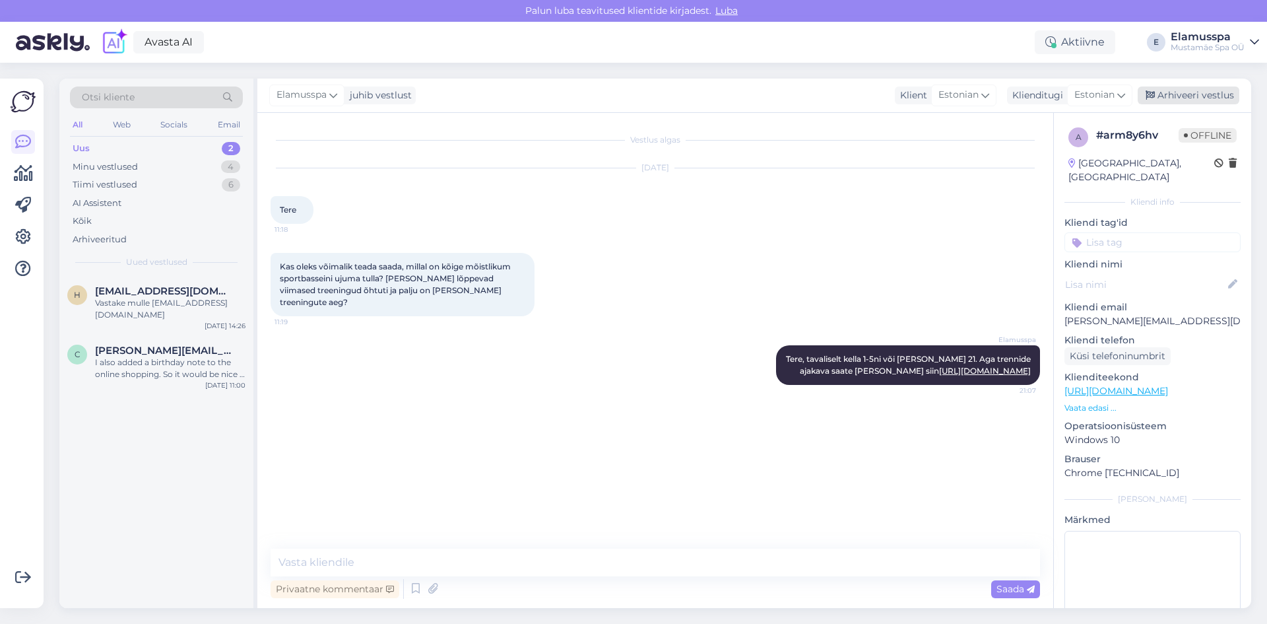
click at [1183, 89] on div "Arhiveeri vestlus" at bounding box center [1189, 95] width 102 height 18
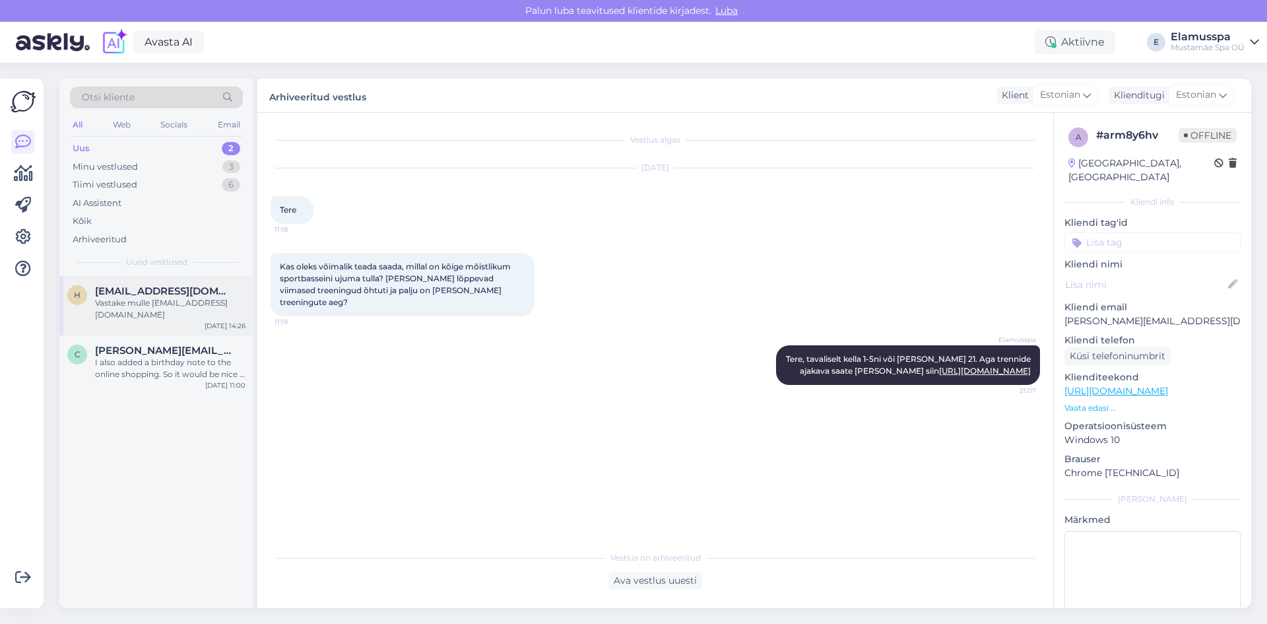
click at [153, 279] on div "h [EMAIL_ADDRESS][DOMAIN_NAME] Vastake mulle [EMAIL_ADDRESS][DOMAIN_NAME] [DATE…" at bounding box center [156, 305] width 194 height 59
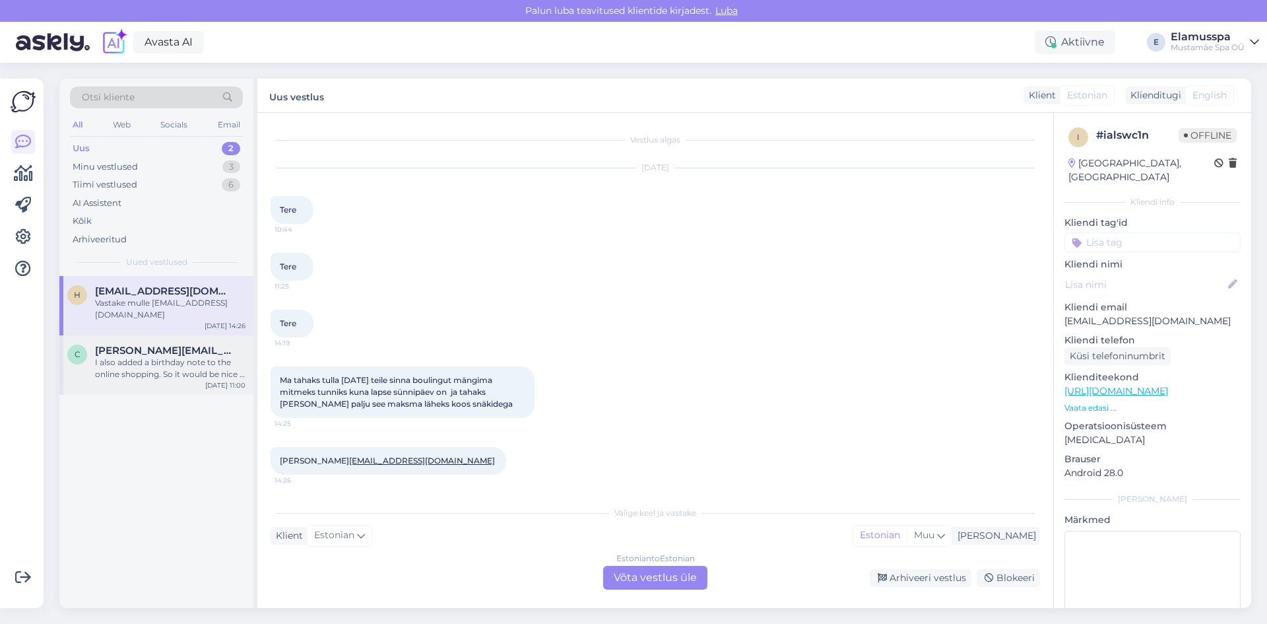
scroll to position [2, 0]
click at [224, 161] on div "3" at bounding box center [231, 166] width 18 height 13
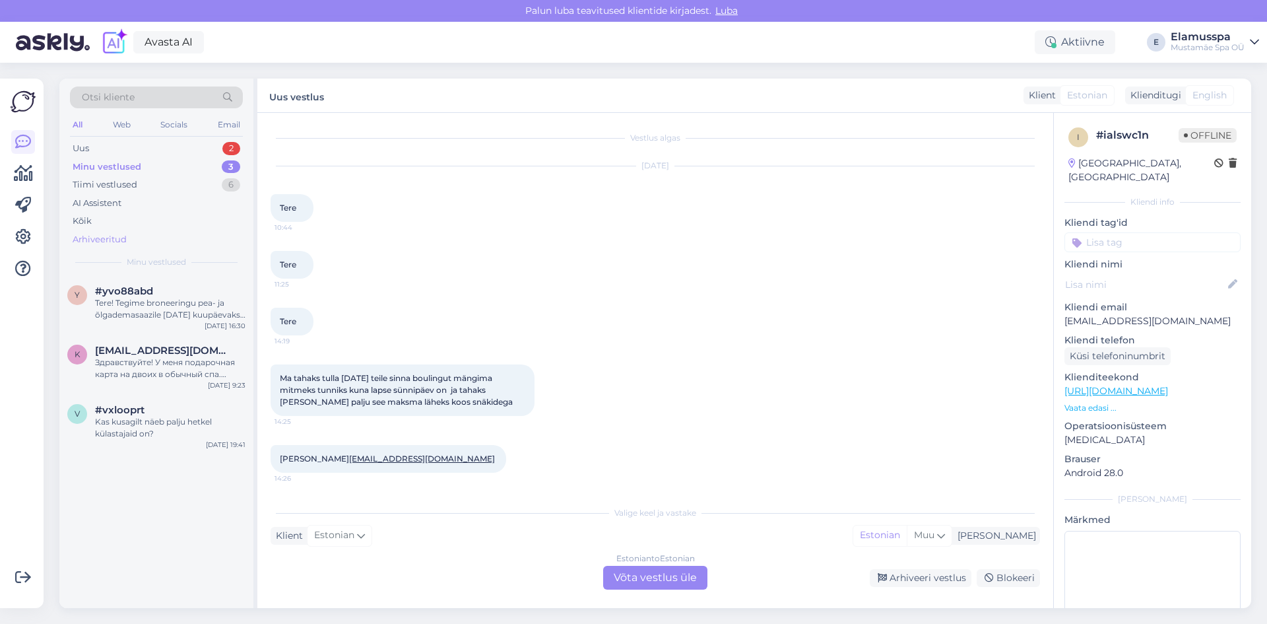
click at [168, 367] on div "Здравствуйте! У меня подарочная карта на двоих в обычный спа. Можно ди на месте…" at bounding box center [170, 368] width 150 height 24
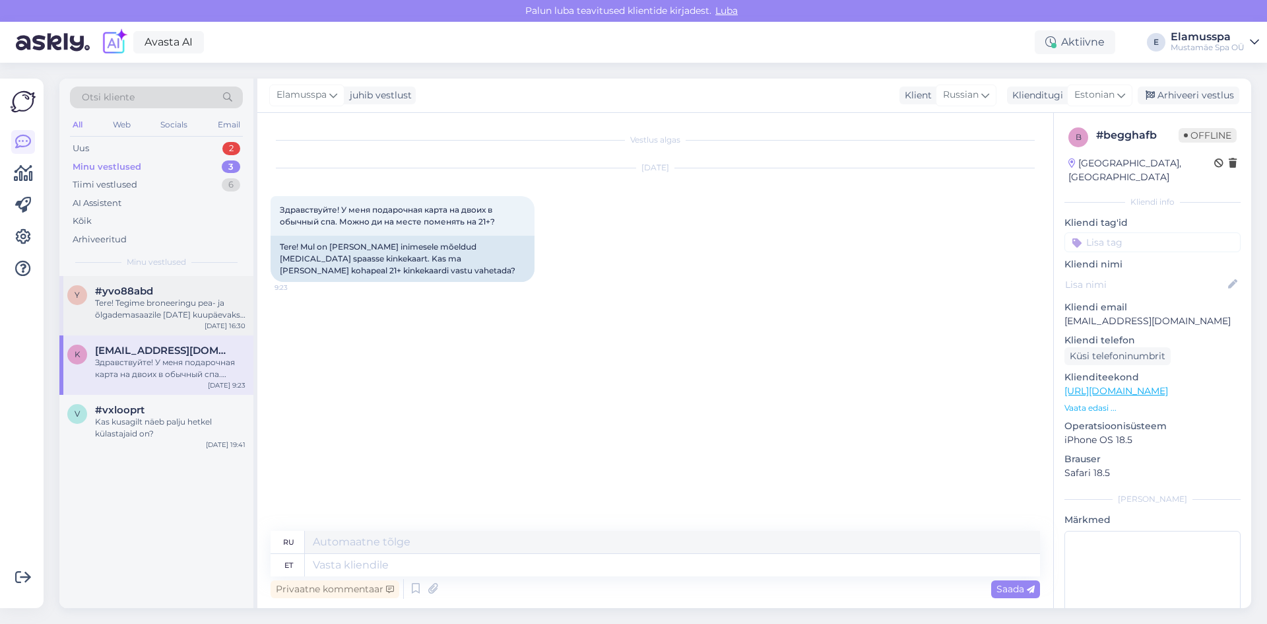
click at [195, 295] on div "#yvo88abd" at bounding box center [170, 291] width 150 height 12
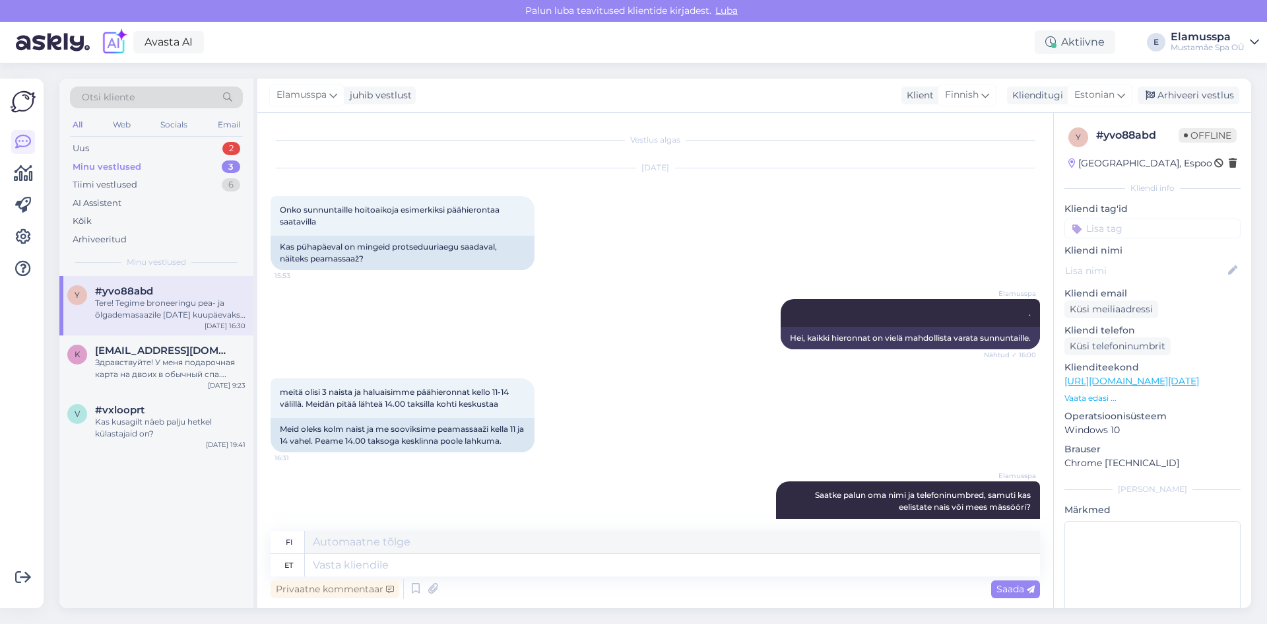
scroll to position [455, 0]
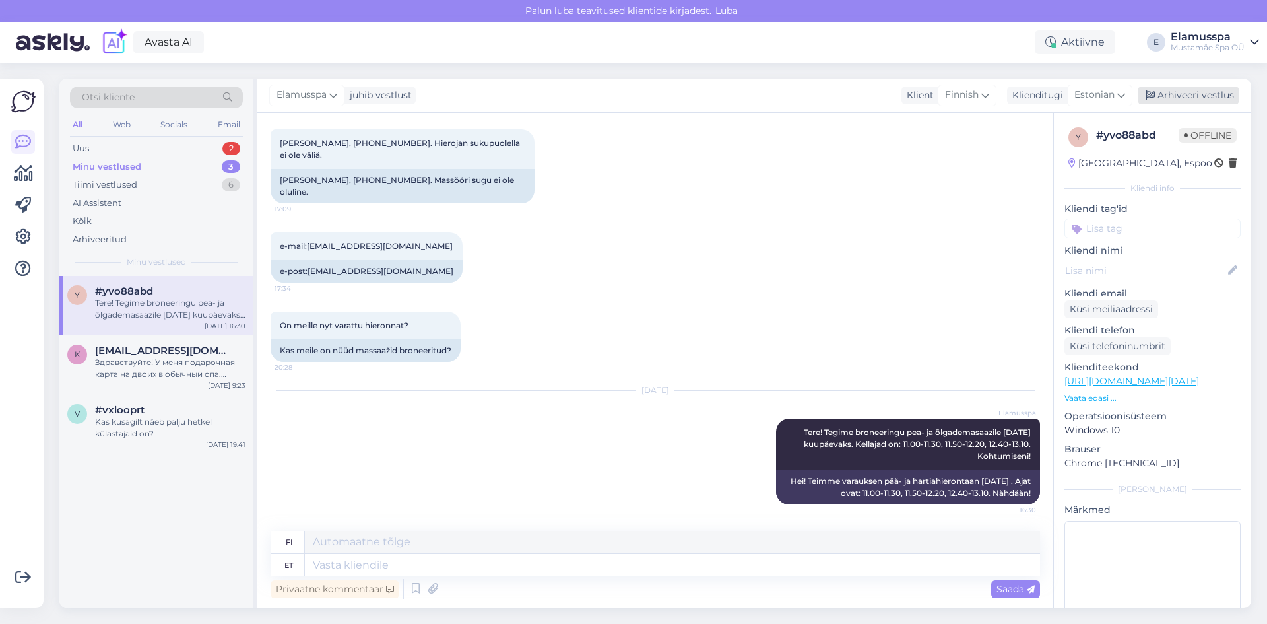
click at [1160, 96] on div "Arhiveeri vestlus" at bounding box center [1189, 95] width 102 height 18
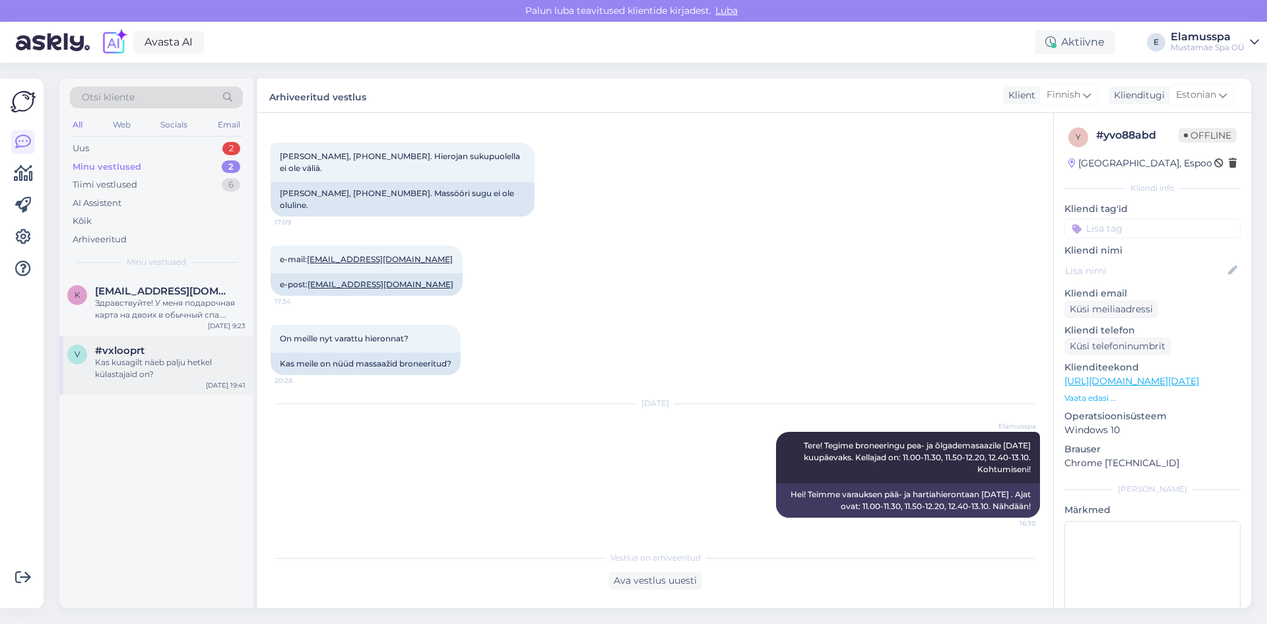
click at [142, 367] on div "Kas kusagilt näeb palju hetkel külastajaid on?" at bounding box center [170, 368] width 150 height 24
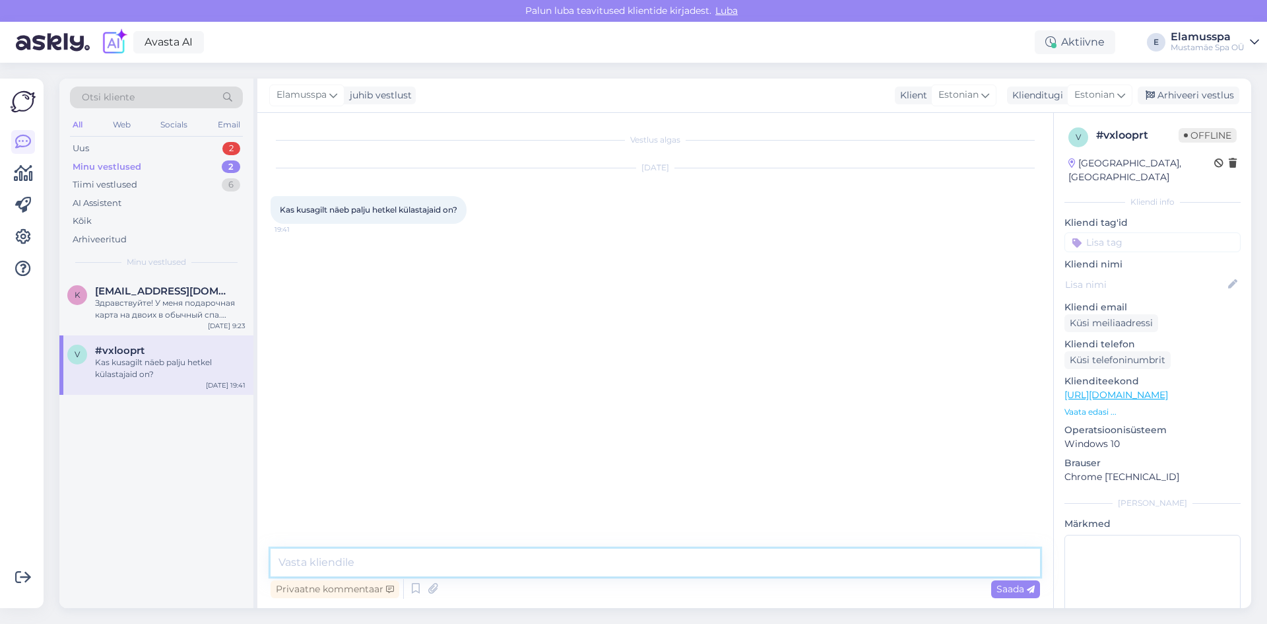
click at [381, 556] on textarea at bounding box center [655, 562] width 769 height 28
drag, startPoint x: 392, startPoint y: 555, endPoint x: 372, endPoint y: 554, distance: 20.5
click at [372, 554] on textarea "Tere, praegu on plaju rahvast" at bounding box center [655, 562] width 769 height 28
type textarea "Tere, praegu on palju rahvast"
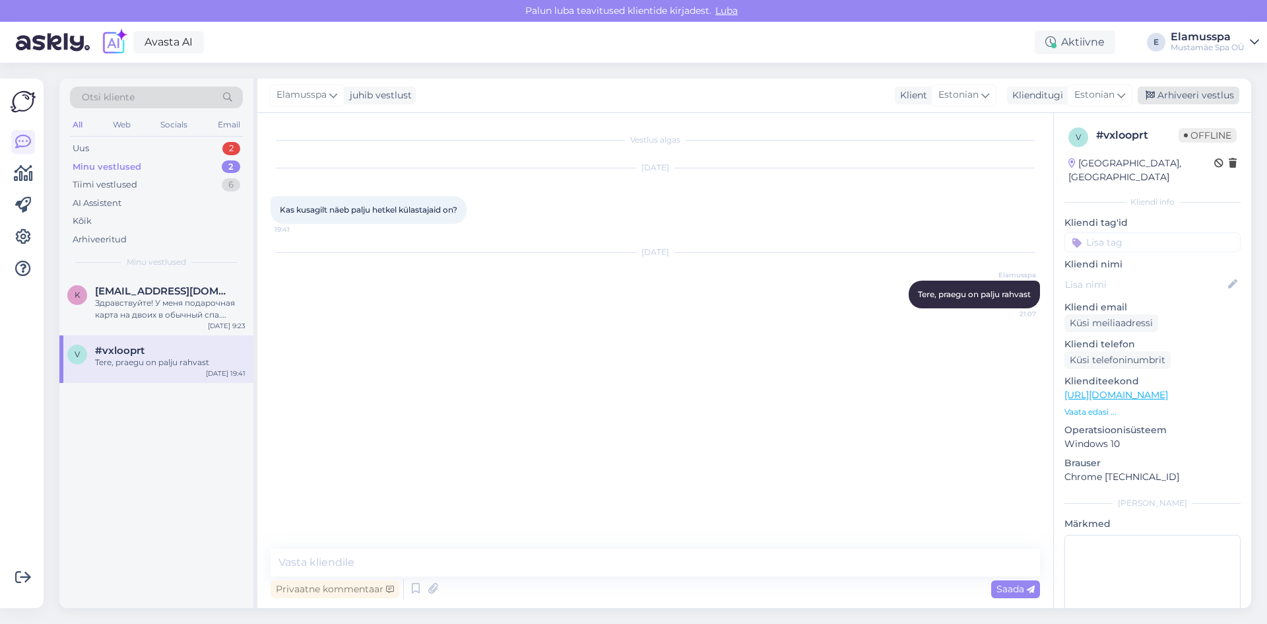
click at [1151, 99] on icon at bounding box center [1150, 95] width 9 height 9
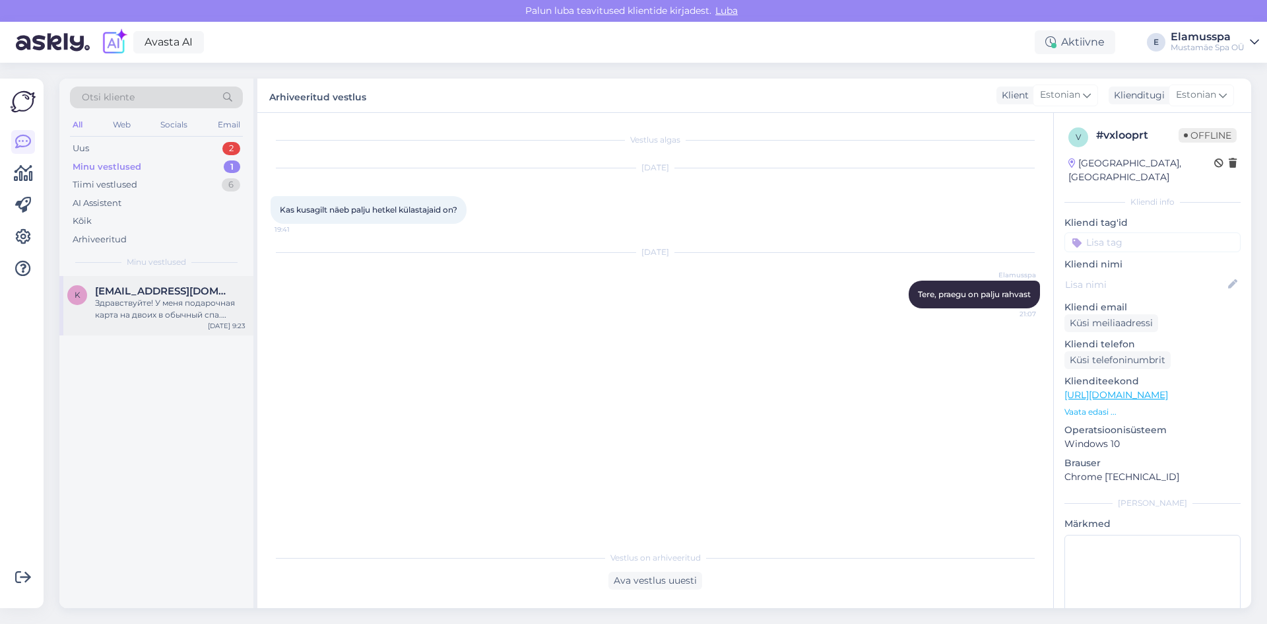
click at [191, 317] on div "Здравствуйте! У меня подарочная карта на двоих в обычный спа. Можно ди на месте…" at bounding box center [170, 309] width 150 height 24
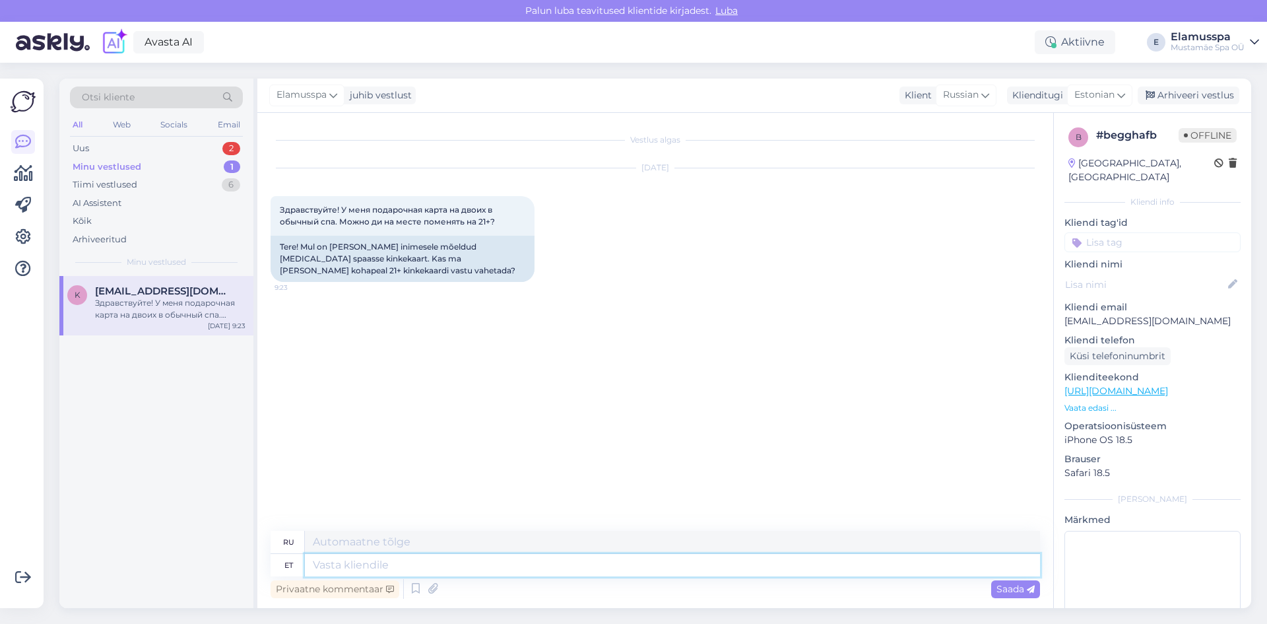
click at [331, 562] on textarea at bounding box center [672, 565] width 735 height 22
type textarea "Tere, ja"
type textarea "Привет,"
type textarea "Tere, jah, ik"
type textarea "Здравствуйте, да,"
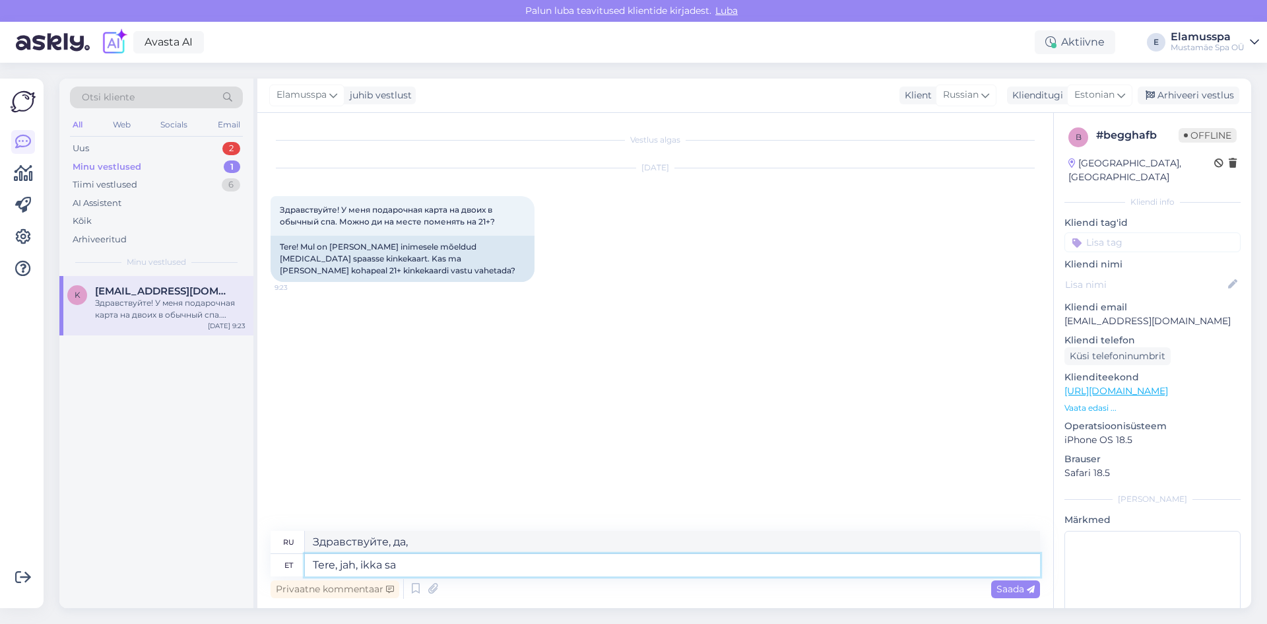
type textarea "Tere, jah, ikka saa"
type textarea "Привет, да, всё ещё"
type textarea "Tere, jah, ikka saab"
click at [604, 421] on div "Vestlus algas [DATE] Здравствуйте! У меня подарочная карта на двоих в обычный с…" at bounding box center [661, 322] width 781 height 393
drag, startPoint x: 494, startPoint y: 545, endPoint x: 412, endPoint y: 540, distance: 82.0
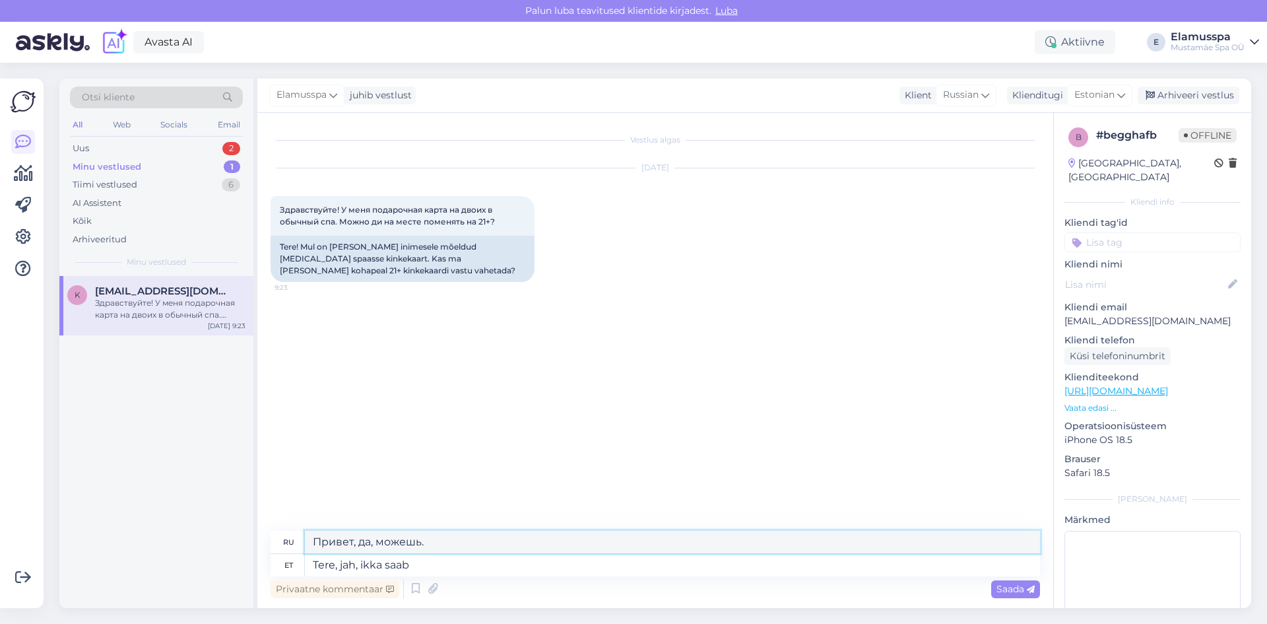
click at [412, 540] on textarea "Привет, да, можешь." at bounding box center [672, 542] width 735 height 22
click at [494, 461] on div "Vestlus algas [DATE] Здравствуйте! У меня подарочная карта на двоих в обычный с…" at bounding box center [661, 322] width 781 height 393
drag, startPoint x: 352, startPoint y: 536, endPoint x: 160, endPoint y: 536, distance: 192.7
click at [160, 536] on div "Otsi kliente All Web Socials Email Uus 2 Minu vestlused 1 Tiimi vestlused 6 AI …" at bounding box center [655, 343] width 1192 height 529
type textarea "Здравствуйте, да, можете"
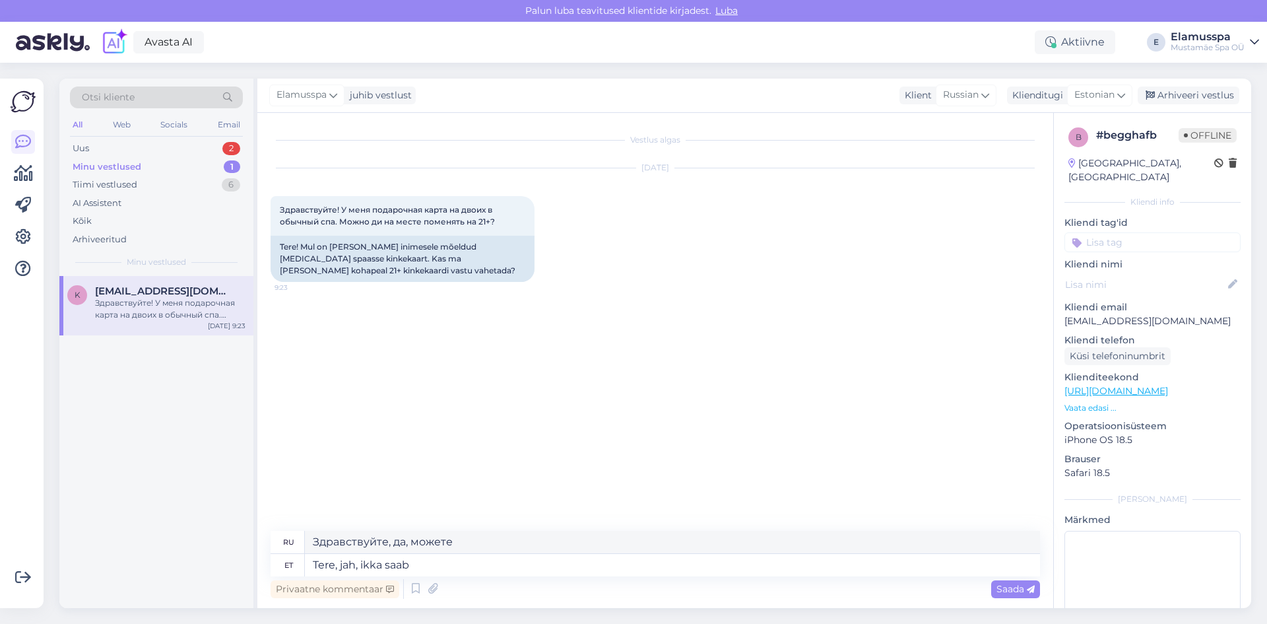
click at [706, 327] on div "Vestlus algas [DATE] Здравствуйте! У меня подарочная карта на двоих в обычный с…" at bounding box center [661, 322] width 781 height 393
click at [1002, 585] on span "Saada" at bounding box center [1015, 589] width 38 height 12
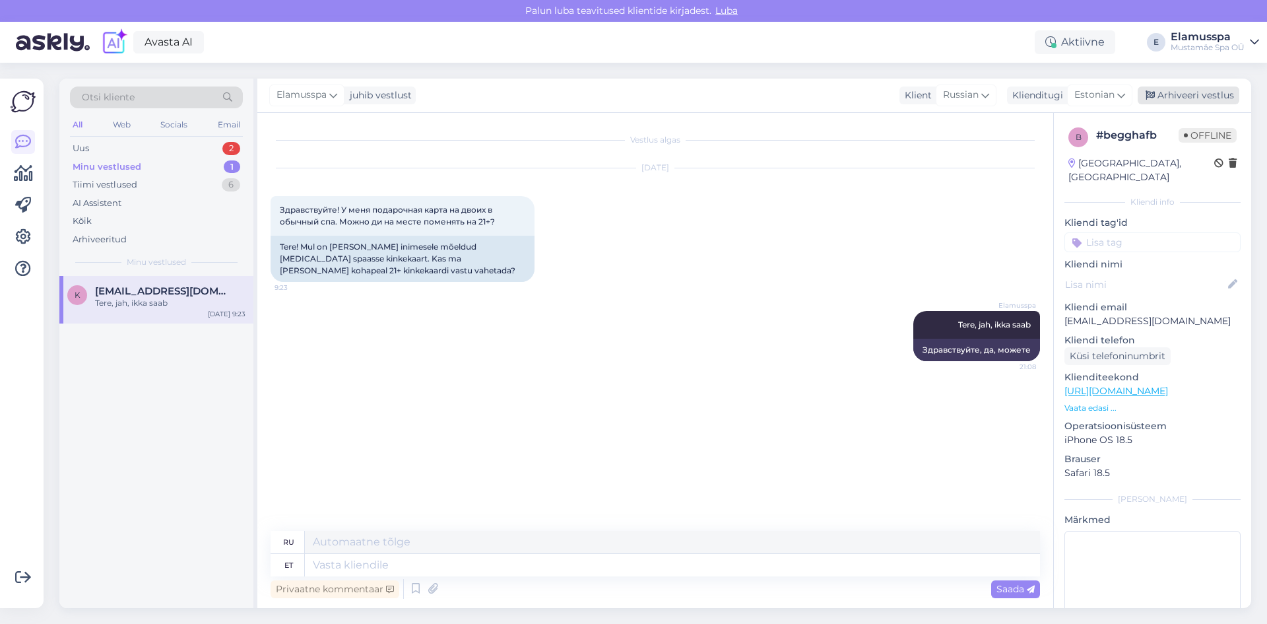
click at [1222, 92] on div "Arhiveeri vestlus" at bounding box center [1189, 95] width 102 height 18
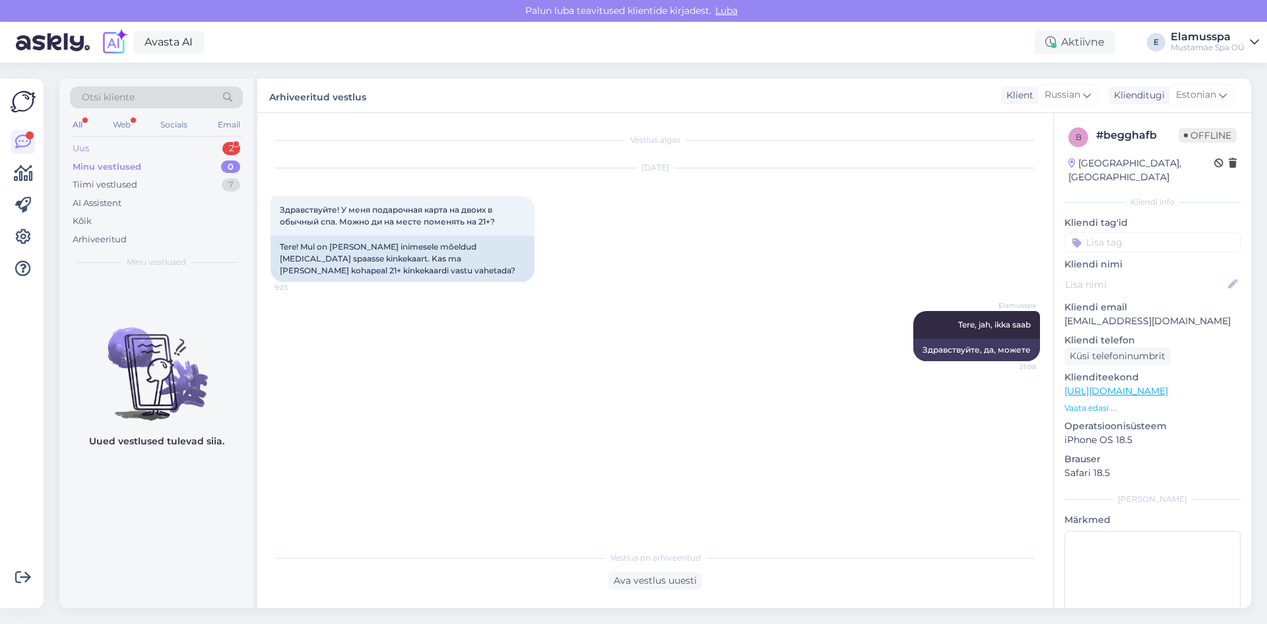
click at [231, 155] on div "Uus 2" at bounding box center [156, 148] width 173 height 18
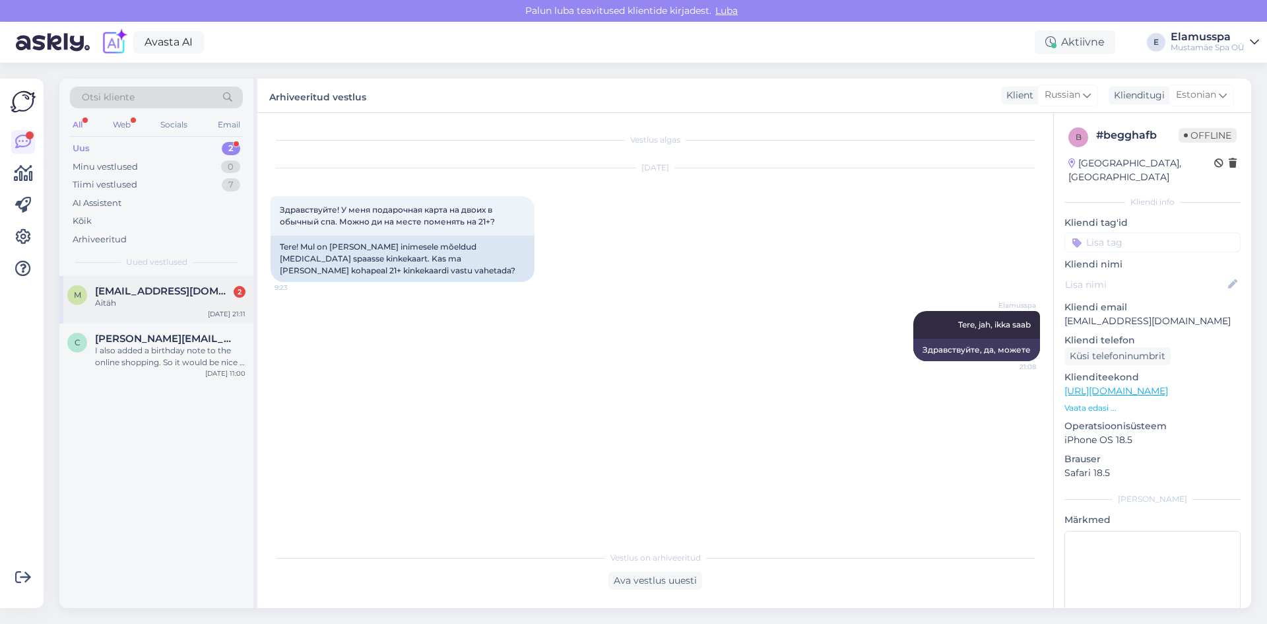
click at [191, 281] on div "m [EMAIL_ADDRESS][DOMAIN_NAME] 2 Aitäh [DATE] 21:11" at bounding box center [156, 300] width 194 height 48
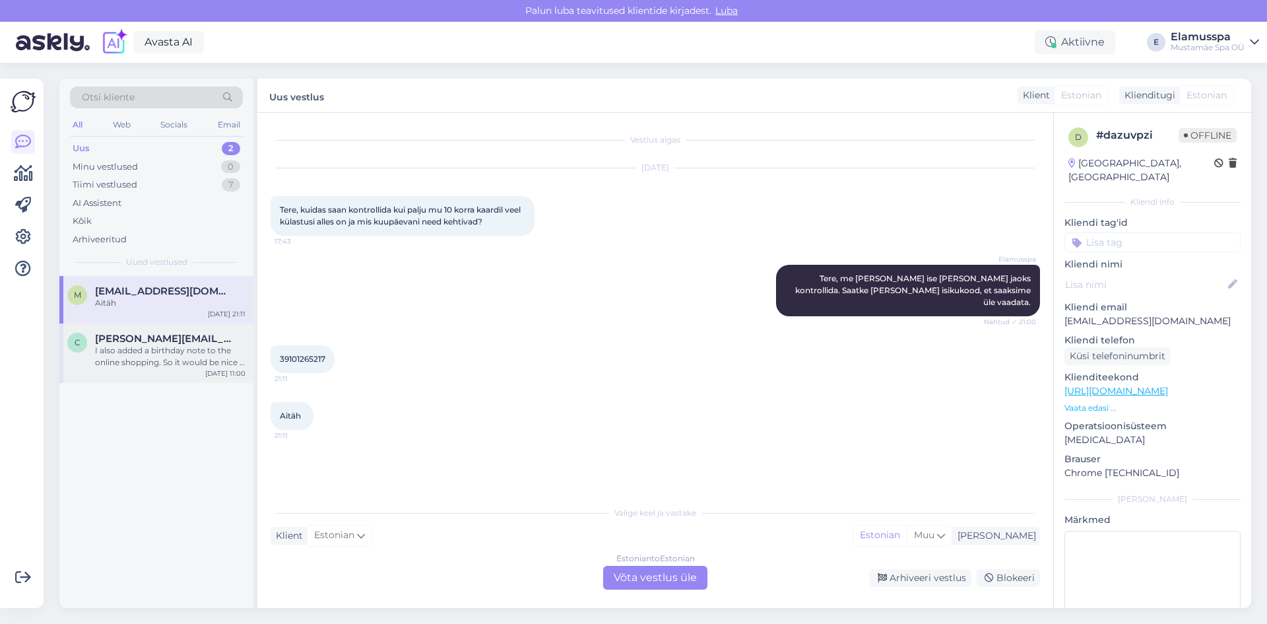
click at [166, 357] on div "I also added a birthday note to the online shopping. So it would be nice if you…" at bounding box center [170, 356] width 150 height 24
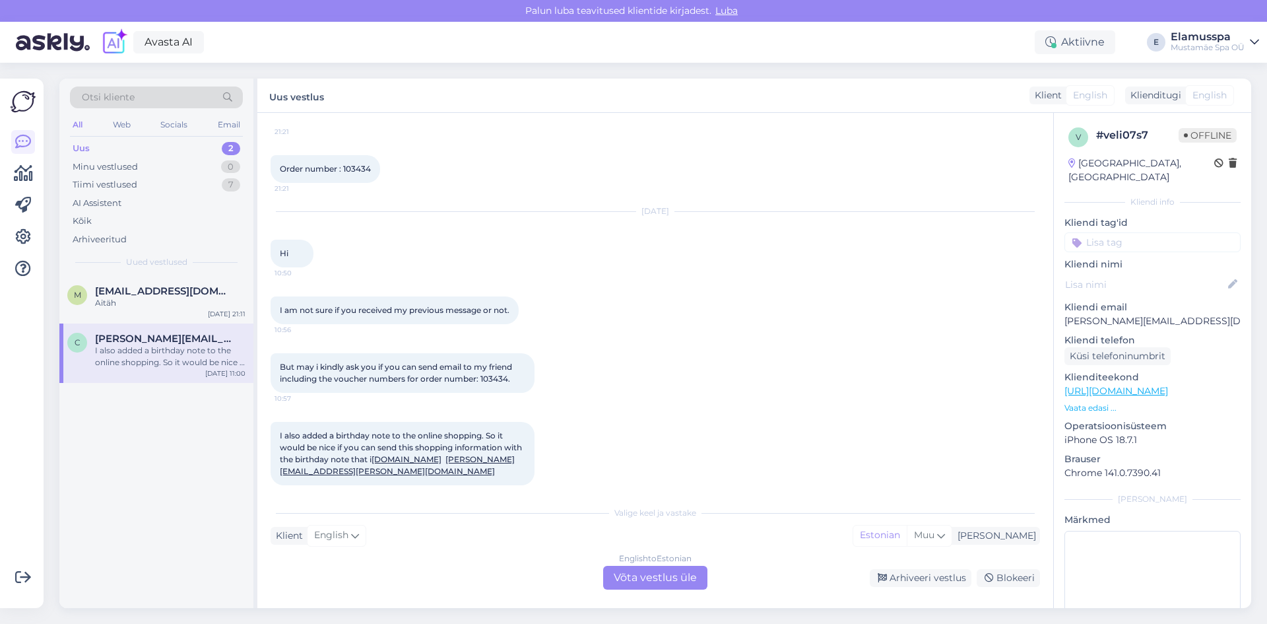
scroll to position [247, 0]
click at [148, 143] on div "Uus 2" at bounding box center [156, 148] width 173 height 18
click at [162, 306] on div "Aitäh" at bounding box center [170, 303] width 150 height 12
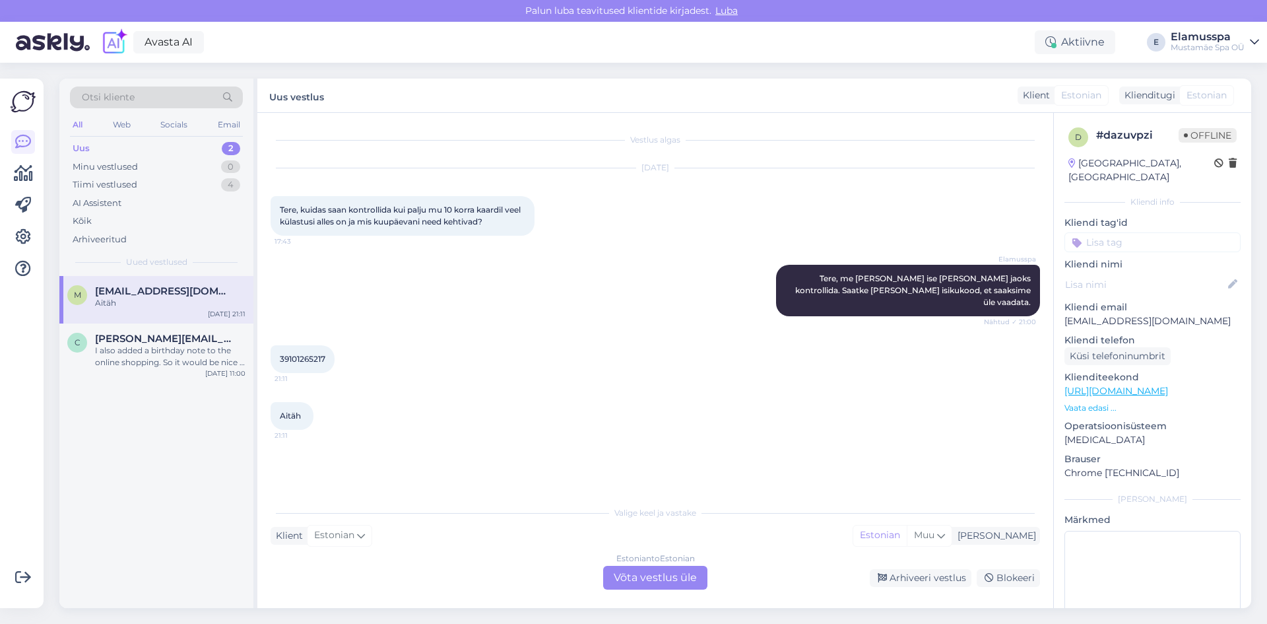
click at [667, 572] on div "Estonian to Estonian Võta vestlus üle" at bounding box center [655, 578] width 104 height 24
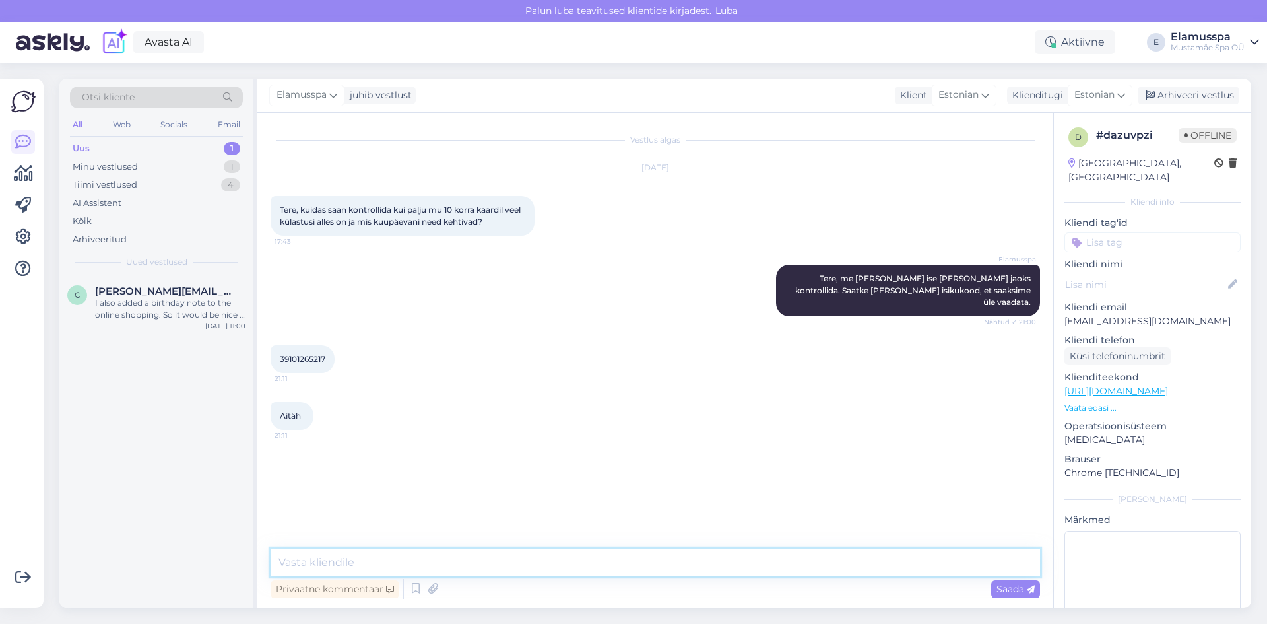
click at [626, 571] on textarea at bounding box center [655, 562] width 769 height 28
type textarea "[PERSON_NAME]"
type textarea "[PERSON_NAME] on veel 8 külastuskorda alles, kehtivuse [PERSON_NAME] on [DATE]."
click at [1003, 584] on span "Saada" at bounding box center [1015, 589] width 38 height 12
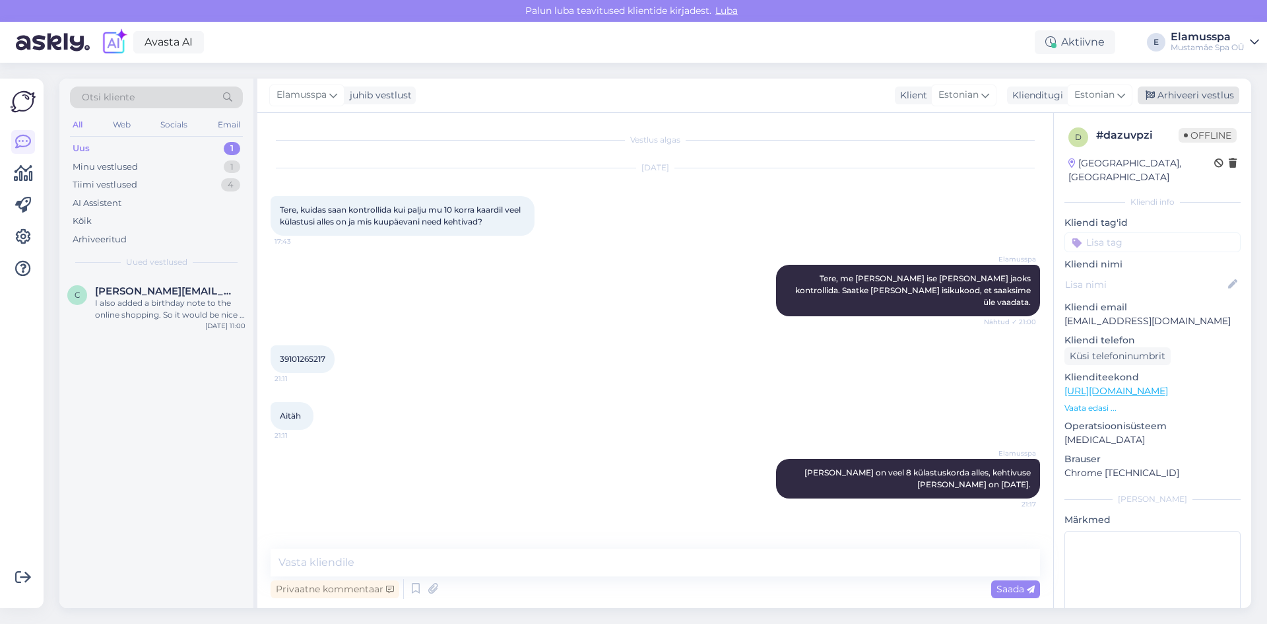
click at [1164, 94] on div "Arhiveeri vestlus" at bounding box center [1189, 95] width 102 height 18
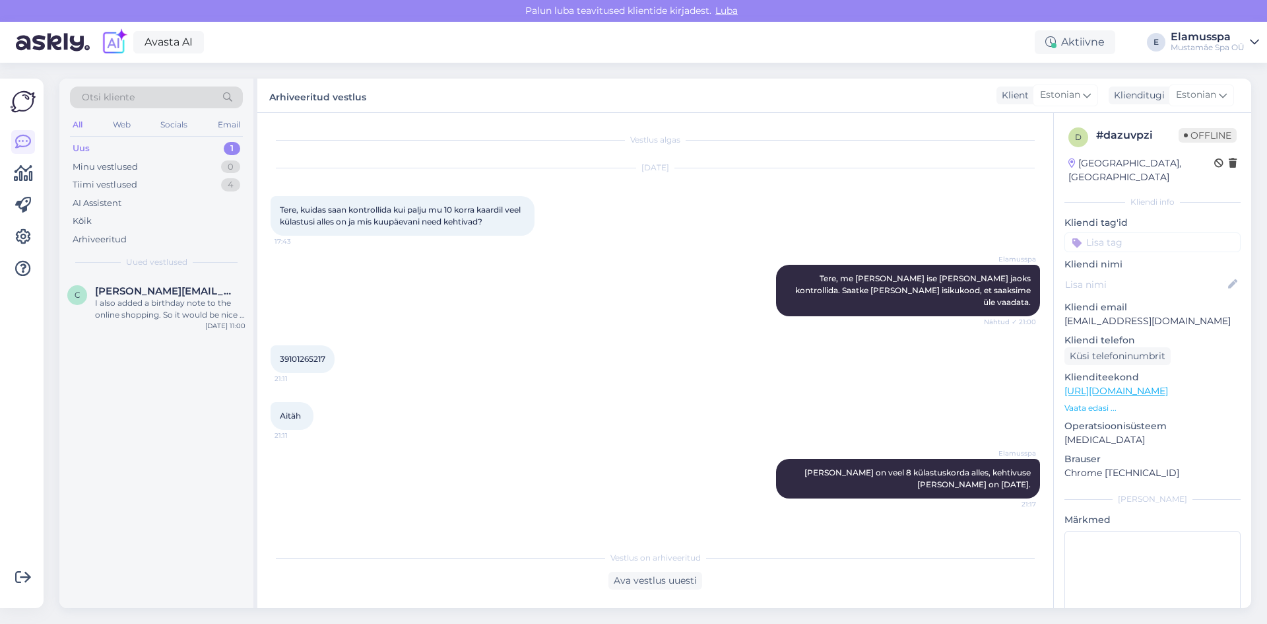
click at [211, 144] on div "Uus 1" at bounding box center [156, 148] width 173 height 18
click at [206, 181] on div "Tiimi vestlused 4" at bounding box center [156, 185] width 173 height 18
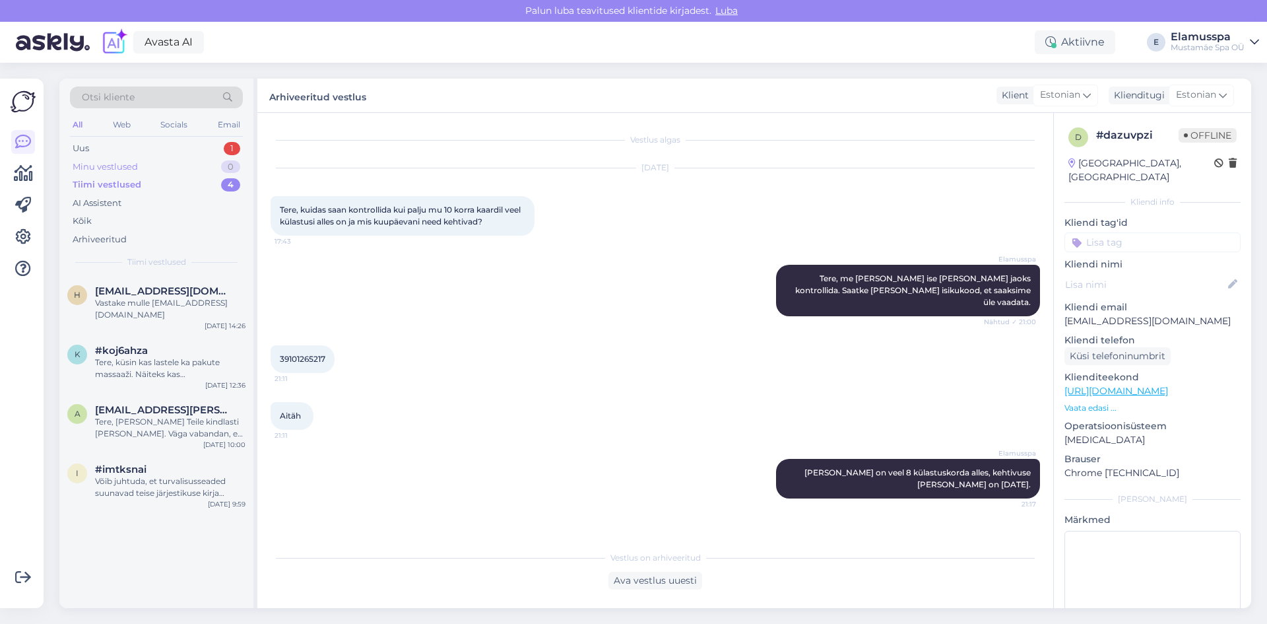
click at [170, 166] on div "Minu vestlused 0" at bounding box center [156, 167] width 173 height 18
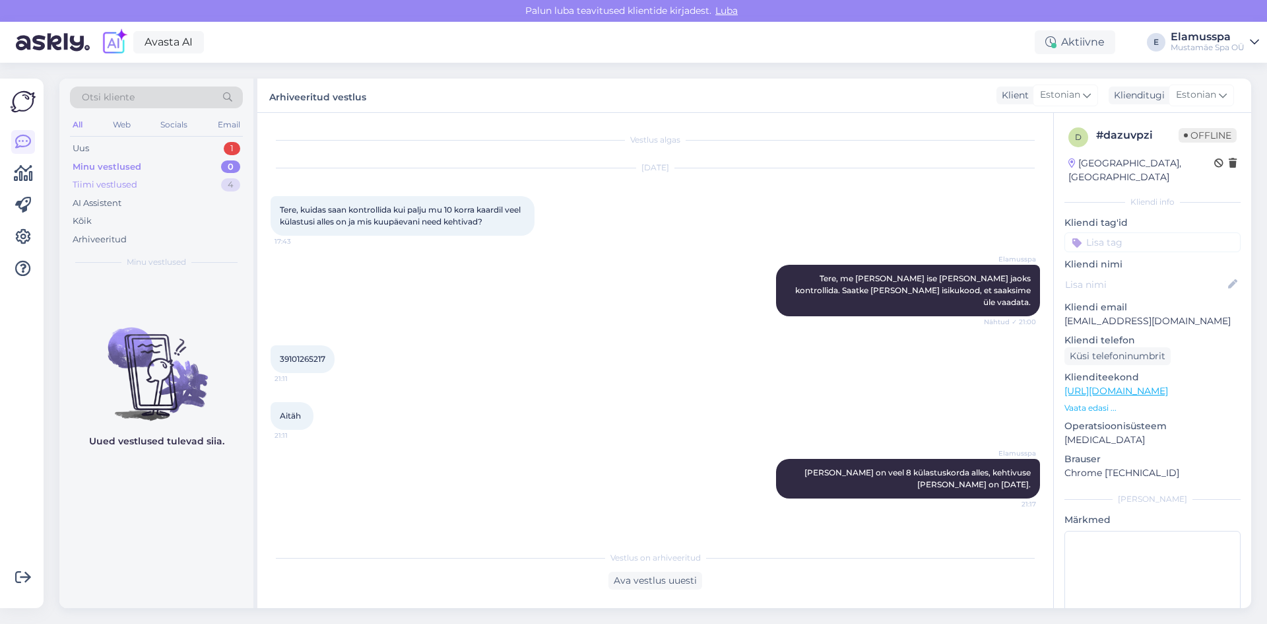
click at [180, 180] on div "Tiimi vestlused 4" at bounding box center [156, 185] width 173 height 18
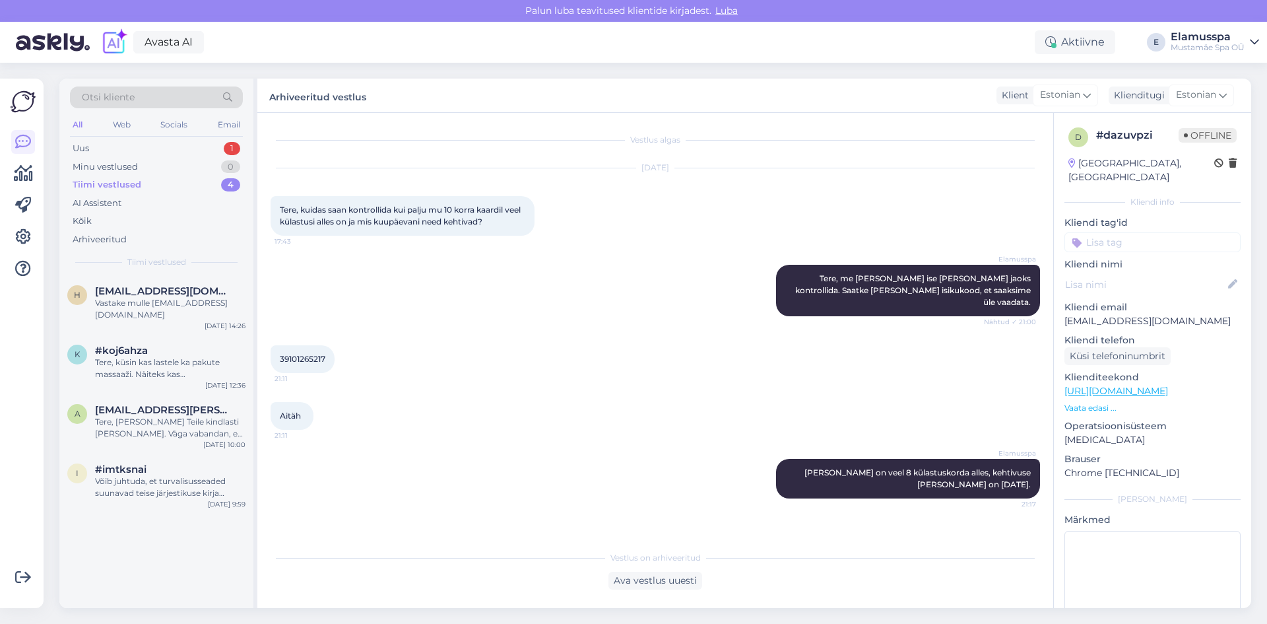
click at [185, 185] on div "Tiimi vestlused 4" at bounding box center [156, 185] width 173 height 18
click at [174, 148] on div "Uus 1" at bounding box center [156, 148] width 173 height 18
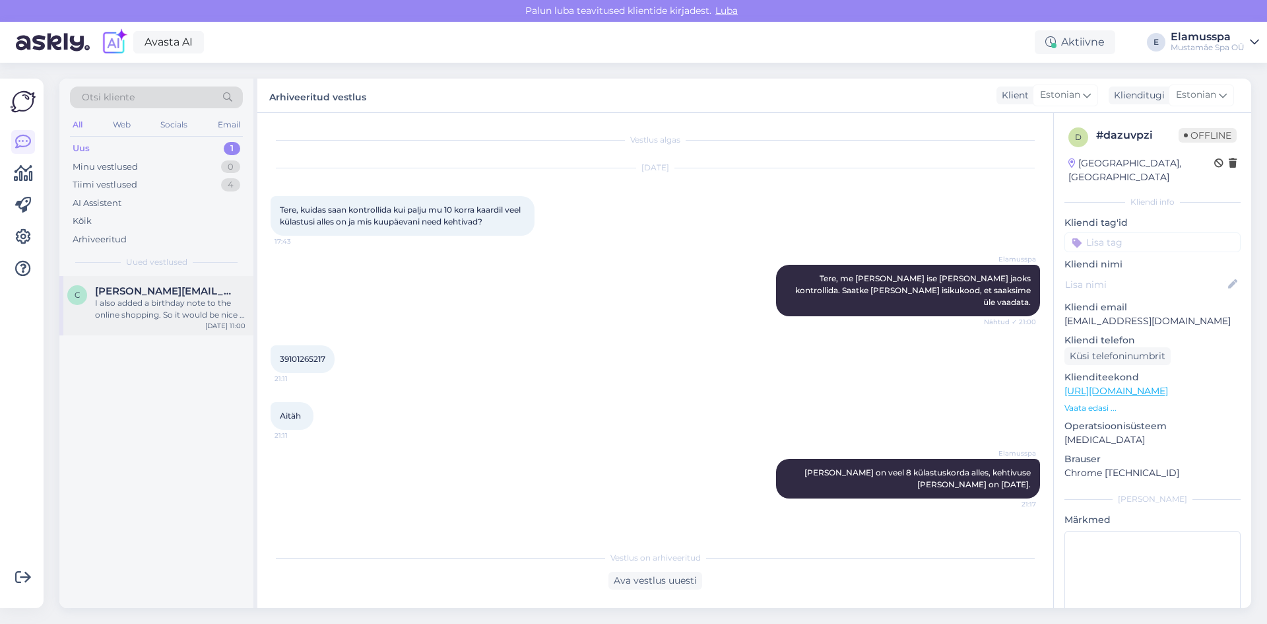
click at [174, 315] on div "I also added a birthday note to the online shopping. So it would be nice if you…" at bounding box center [170, 309] width 150 height 24
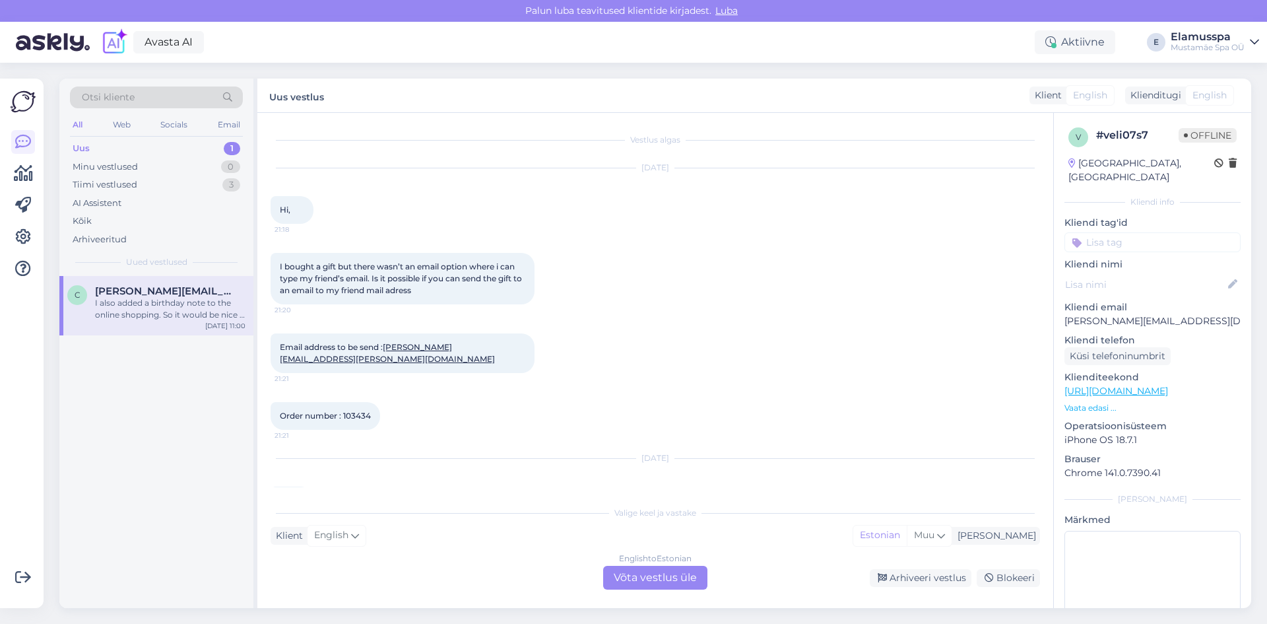
scroll to position [247, 0]
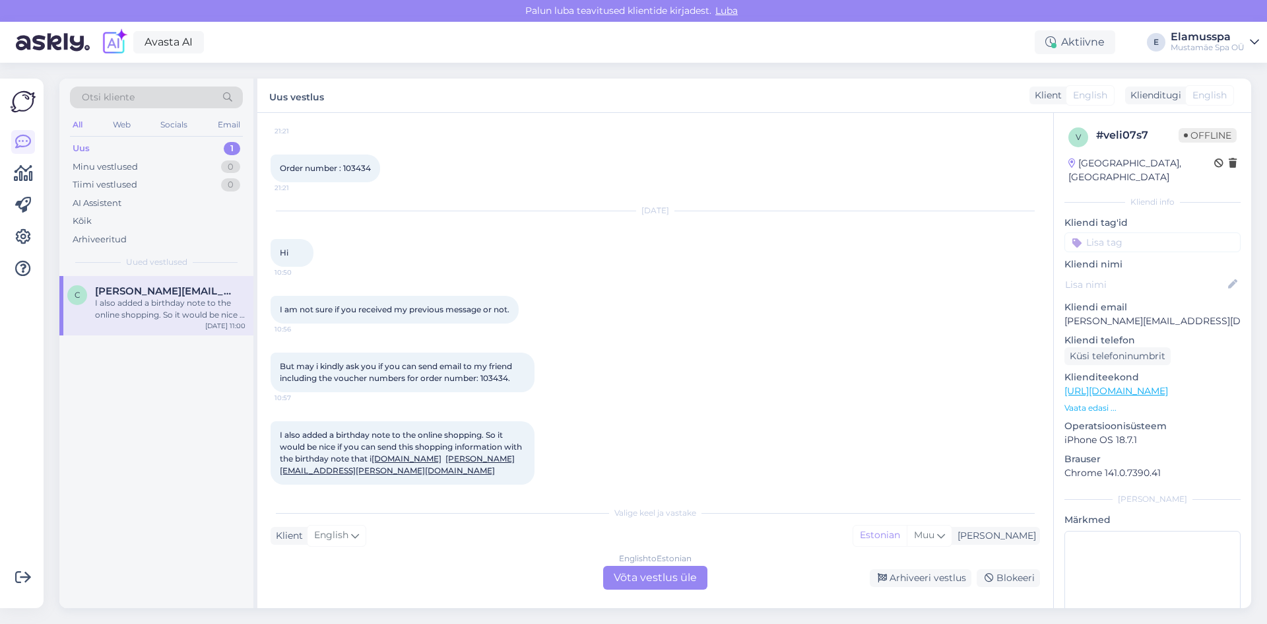
click at [645, 575] on div "English to Estonian Võta vestlus üle" at bounding box center [655, 578] width 104 height 24
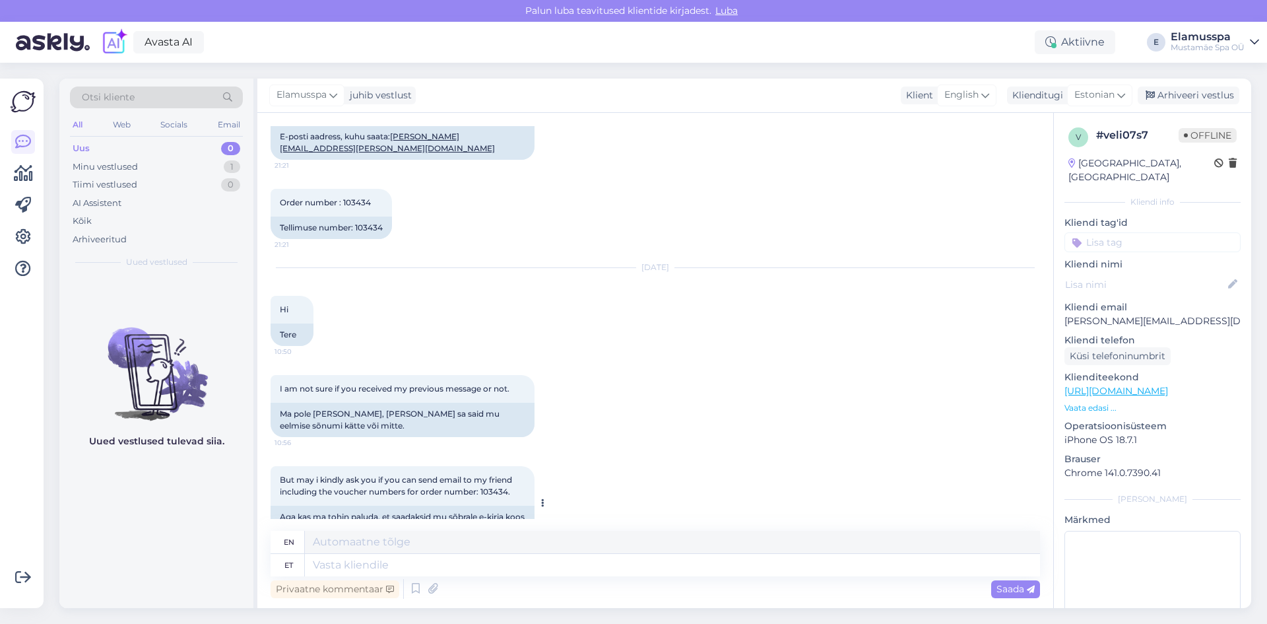
scroll to position [478, 0]
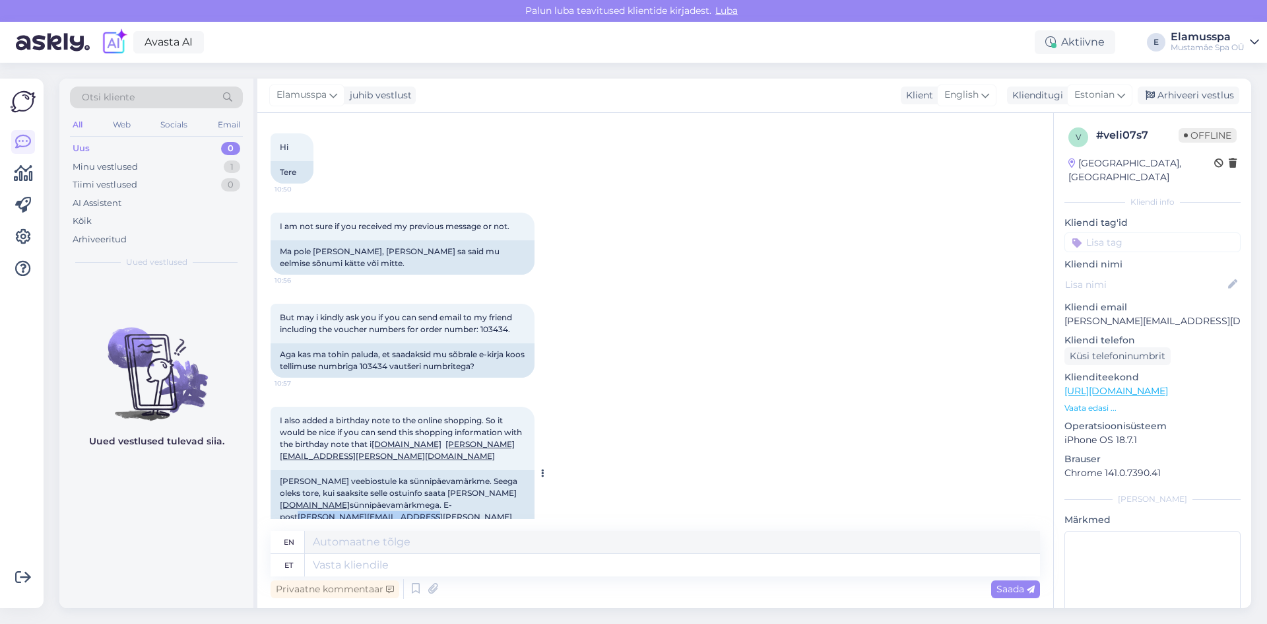
drag, startPoint x: 414, startPoint y: 496, endPoint x: 277, endPoint y: 495, distance: 137.9
click at [277, 495] on div "[PERSON_NAME] veebiostule ka sünnipäevamärkme. Seega oleks tore, kui saaksite s…" at bounding box center [403, 505] width 264 height 70
copy link "[PERSON_NAME][EMAIL_ADDRESS][PERSON_NAME][DOMAIN_NAME]"
click at [422, 562] on textarea at bounding box center [672, 565] width 735 height 22
type textarea "Hello, I"
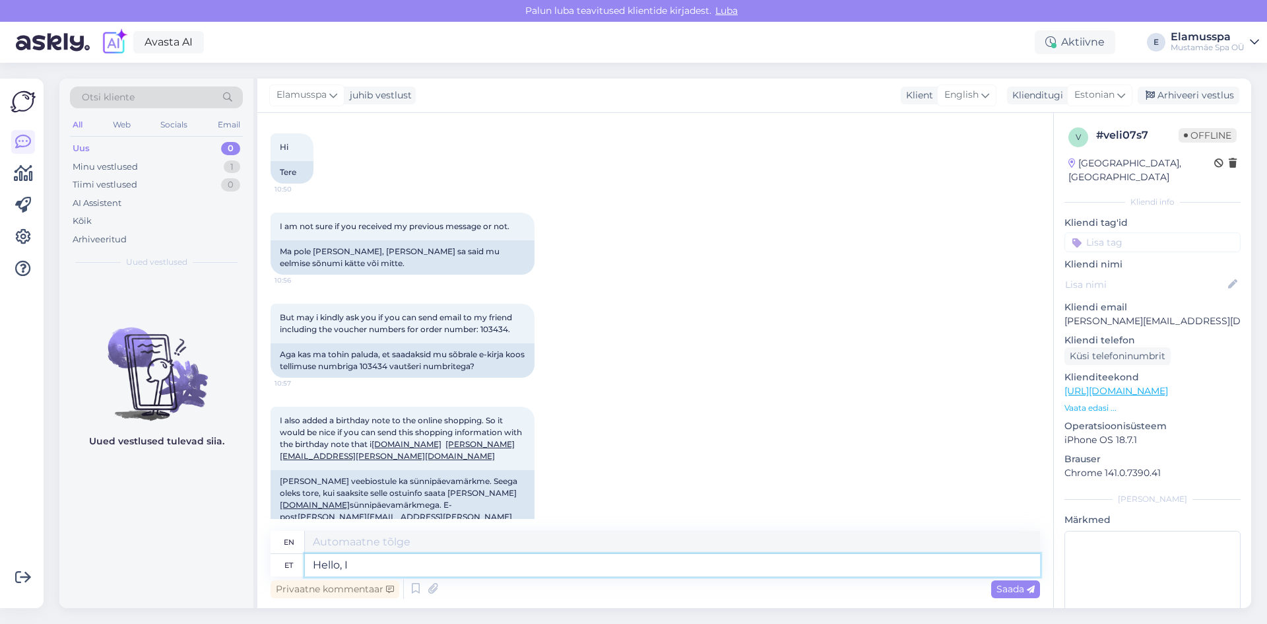
type textarea "Hello,"
type textarea "Hello, I hav"
type textarea "Hello, I"
type textarea "Hello, I have se"
type textarea "Hello, I have"
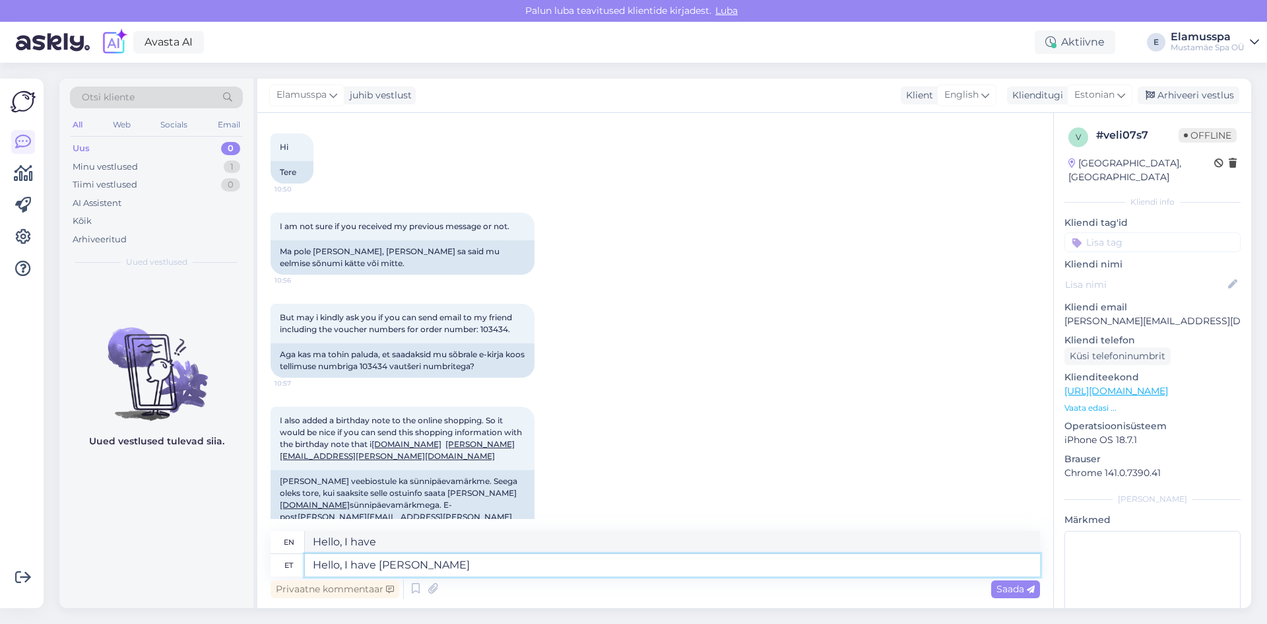
type textarea "Hello, I have sent"
type textarea "Hello, I have sent the me"
type textarea "Hello, I have sent the"
type textarea "Hello, I have sent the message"
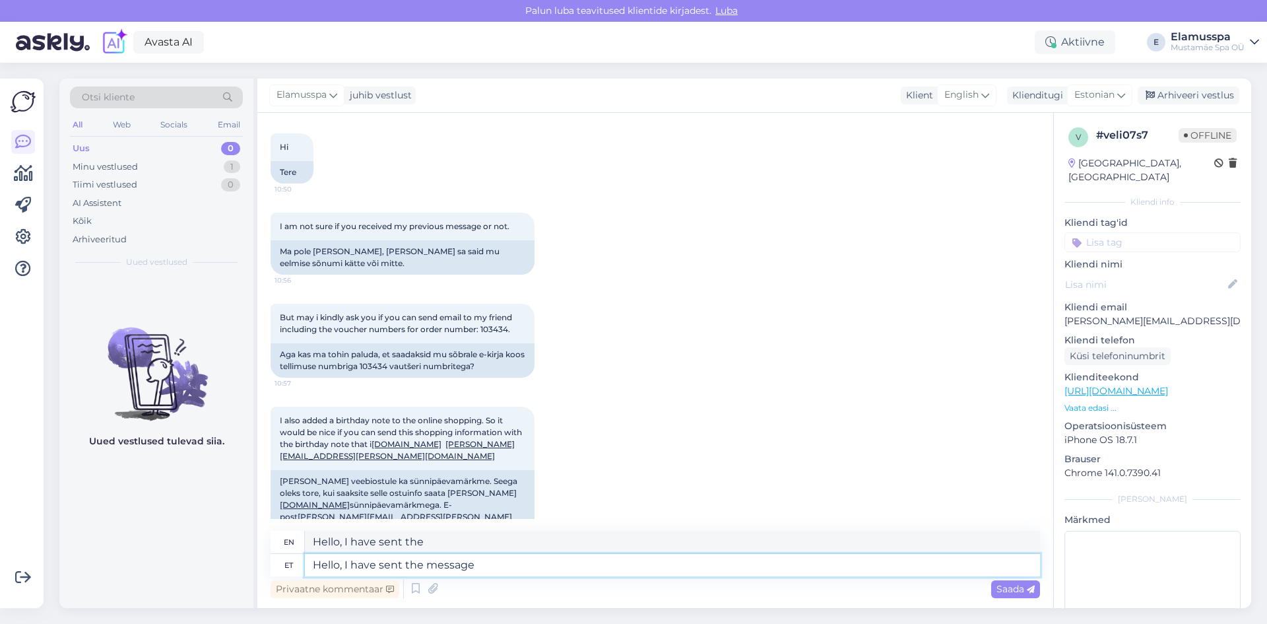
type textarea "Hello, I have sent the message"
type textarea "Hello, I have sent the message."
click at [626, 512] on div "I also added a birthday note to the online shopping. So it would be nice if you…" at bounding box center [655, 473] width 769 height 162
type textarea "Hello, I have sent the message."
click at [1020, 589] on span "Saada" at bounding box center [1015, 589] width 38 height 12
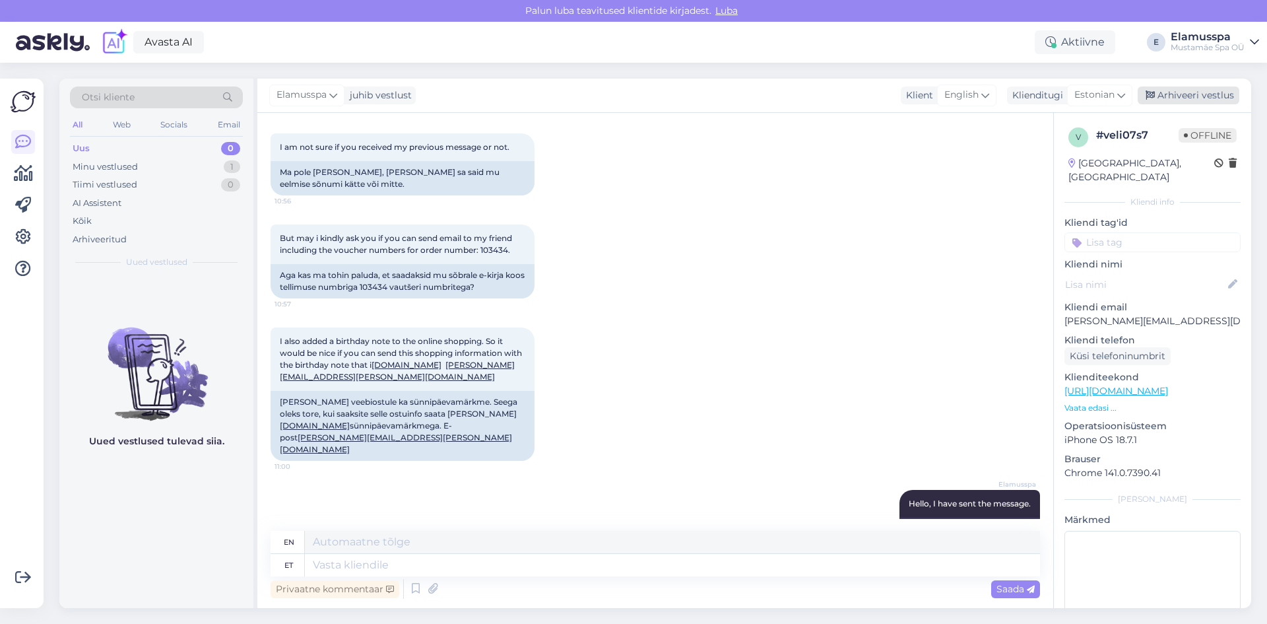
click at [1179, 95] on div "Arhiveeri vestlus" at bounding box center [1189, 95] width 102 height 18
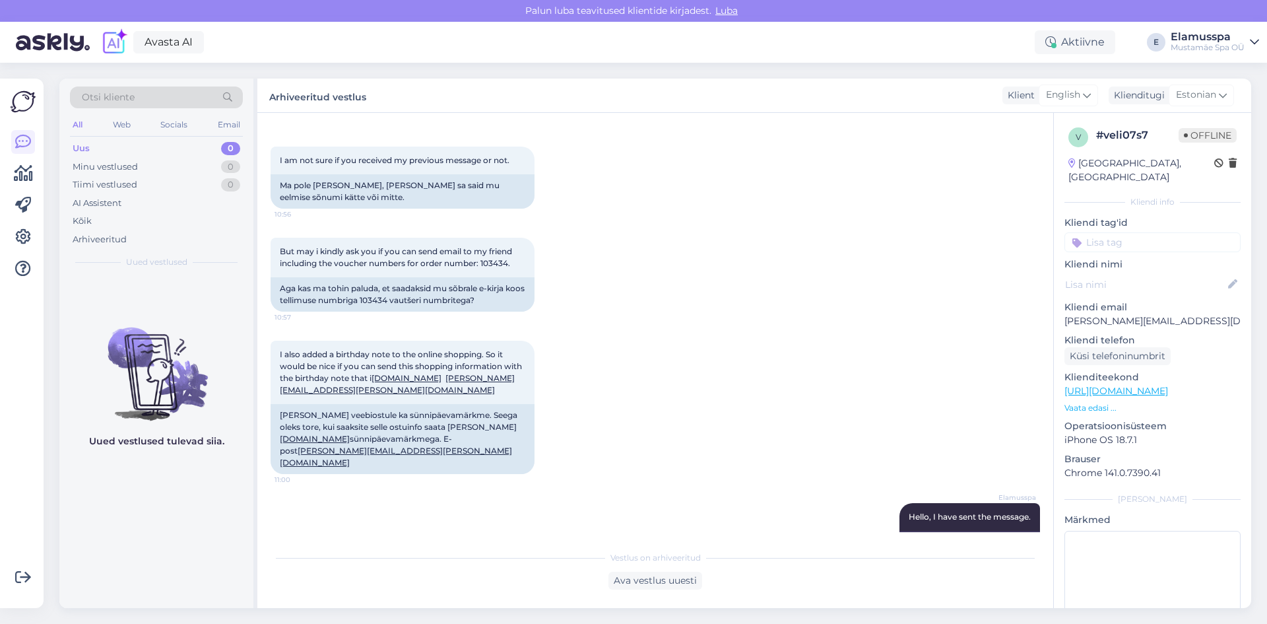
click at [560, 410] on div "I also added a birthday note to the online shopping. So it would be nice if you…" at bounding box center [655, 407] width 769 height 162
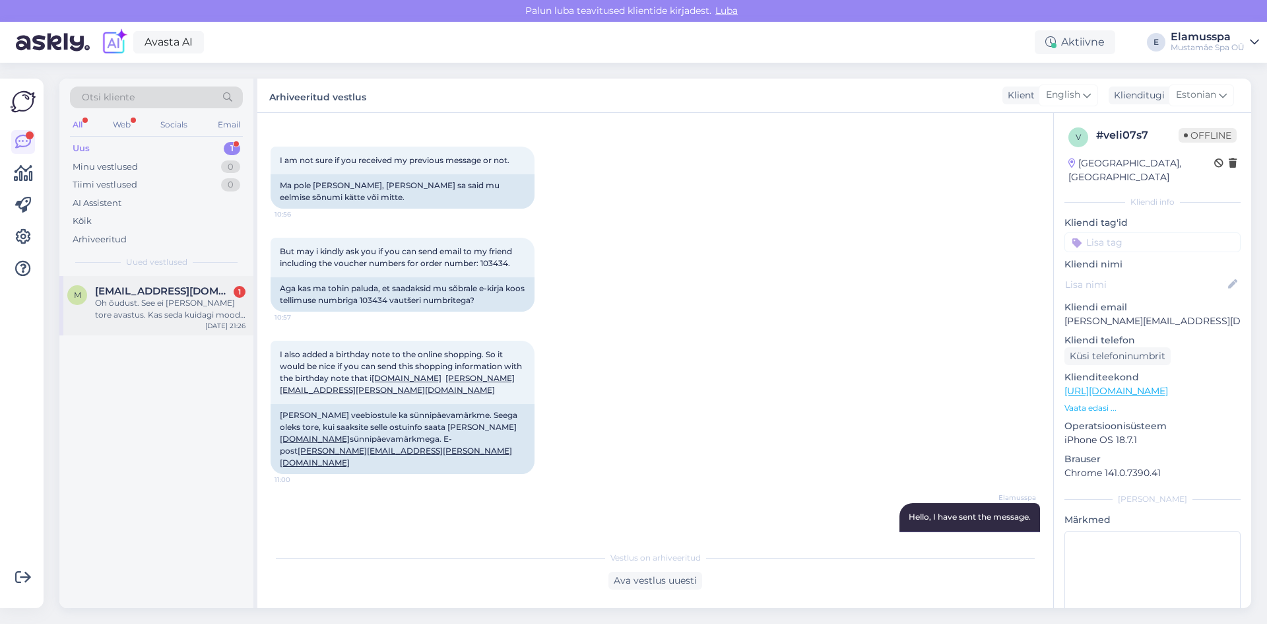
click at [230, 294] on div "[EMAIL_ADDRESS][DOMAIN_NAME] 1" at bounding box center [170, 291] width 150 height 12
